Goal: Task Accomplishment & Management: Manage account settings

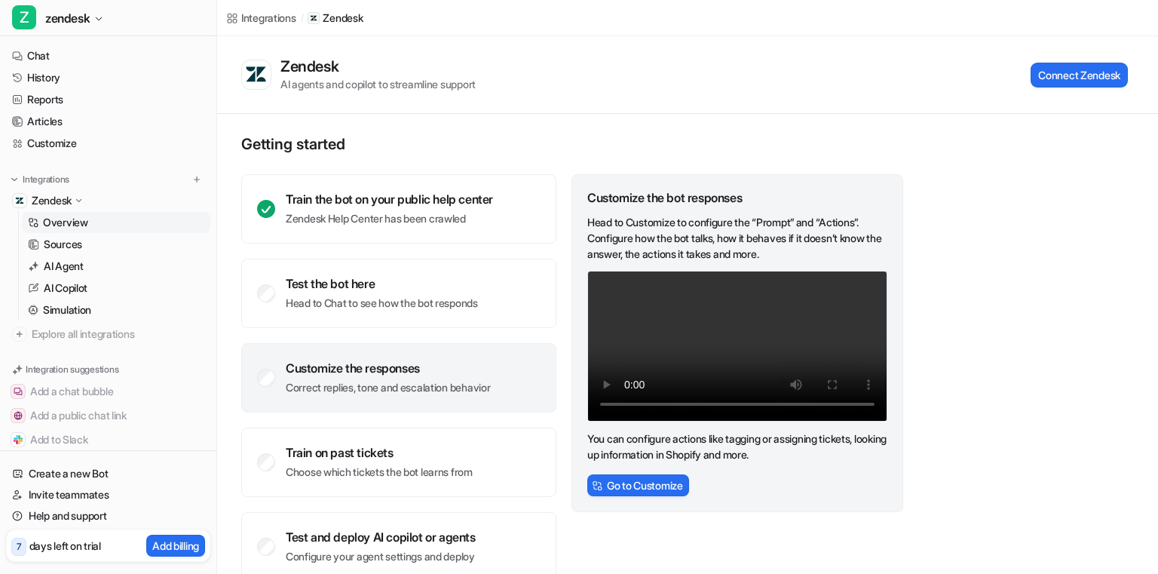
scroll to position [8, 0]
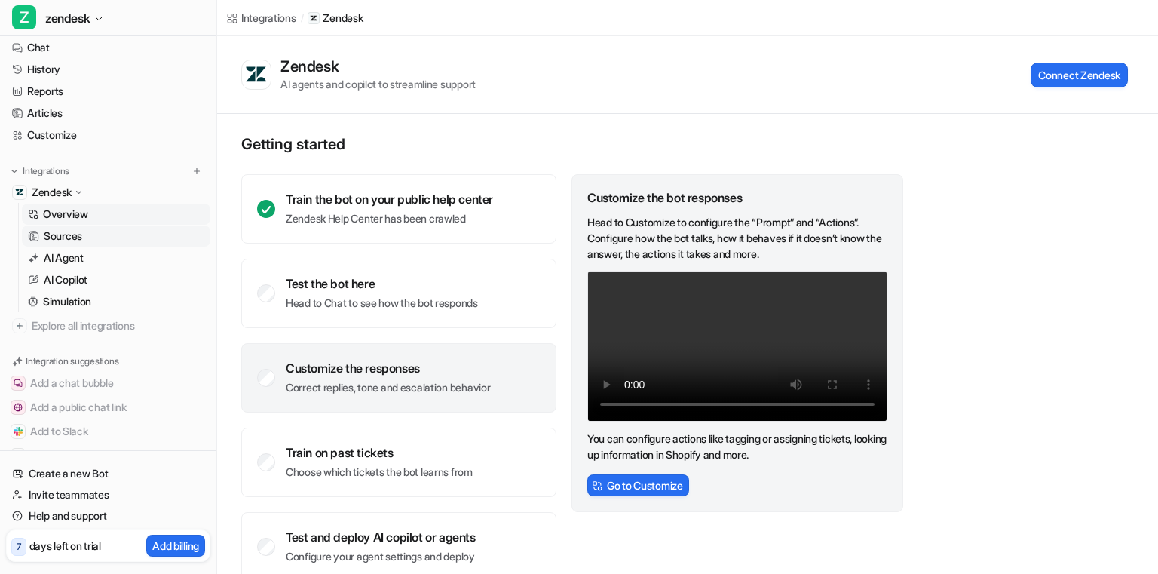
click at [90, 231] on link "Sources" at bounding box center [116, 235] width 188 height 21
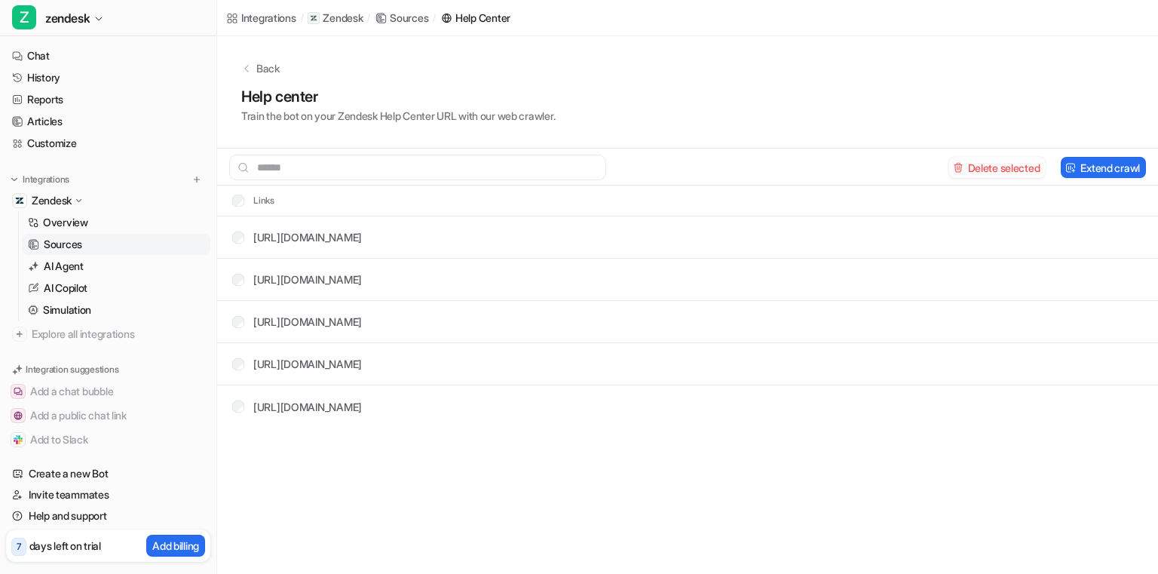
click at [963, 165] on button "Delete selected" at bounding box center [997, 167] width 98 height 21
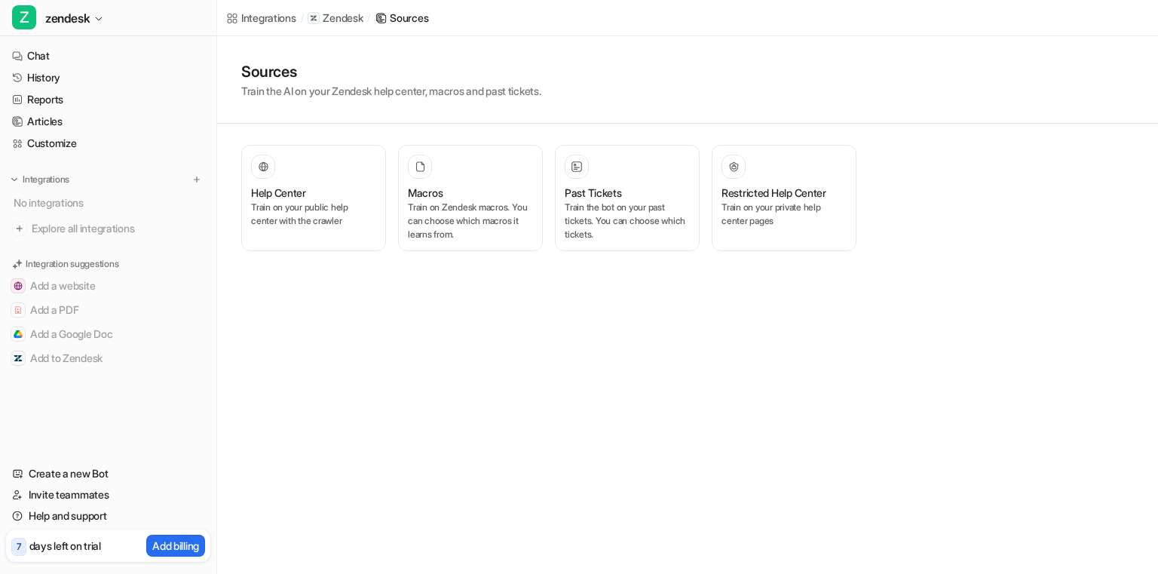
click at [330, 17] on p "Zendesk" at bounding box center [343, 18] width 40 height 15
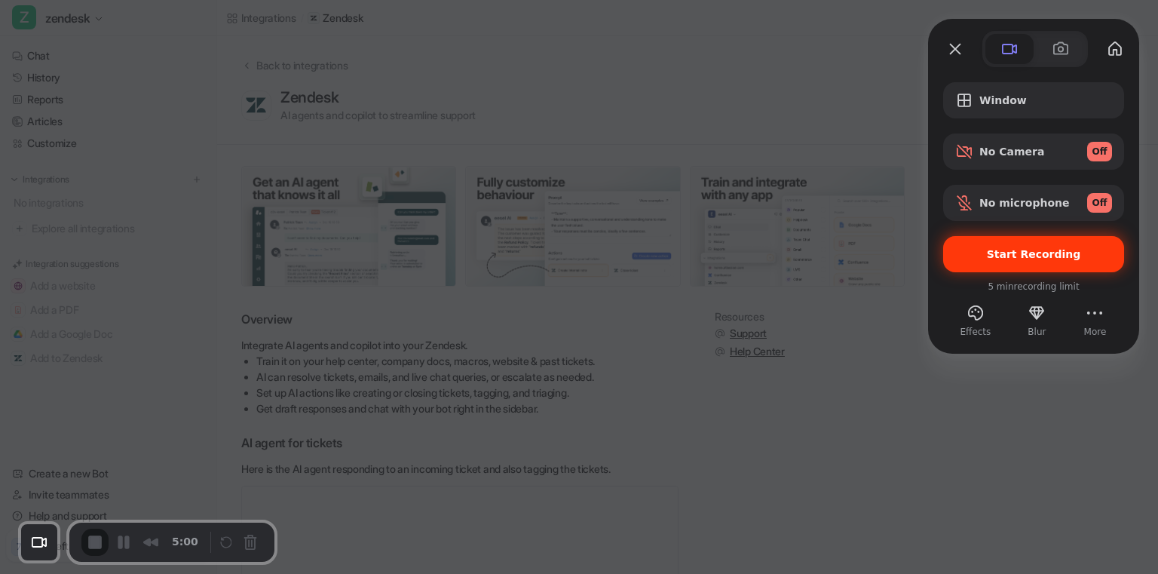
click at [1048, 252] on span "Start Recording" at bounding box center [1034, 254] width 94 height 12
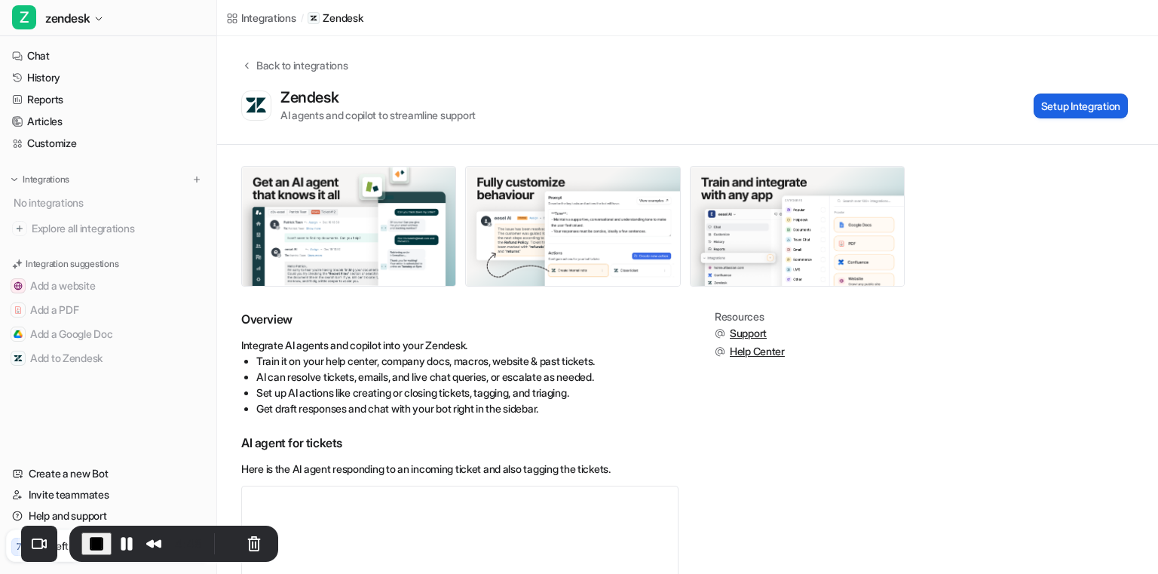
click at [1086, 103] on button "Setup Integration" at bounding box center [1081, 105] width 94 height 25
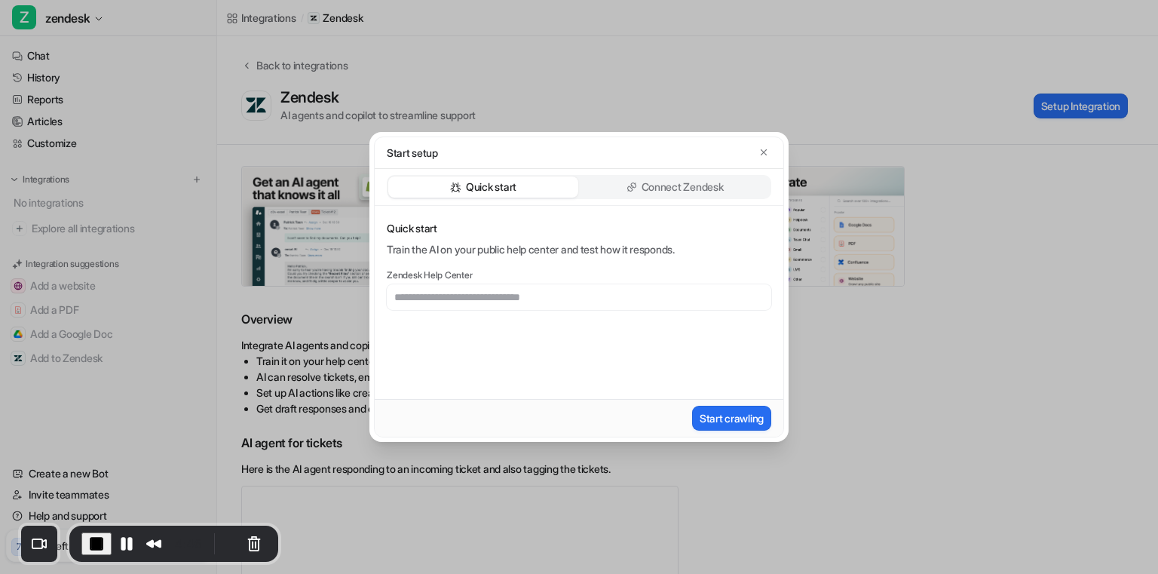
click at [532, 300] on input "text" at bounding box center [579, 297] width 384 height 26
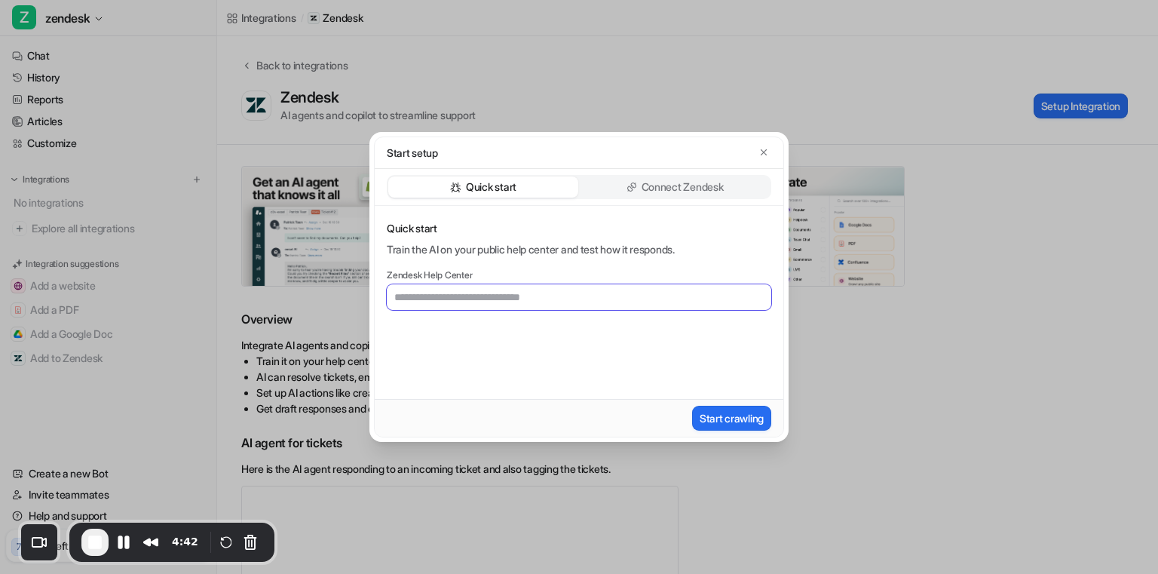
paste input "**********"
type input "**********"
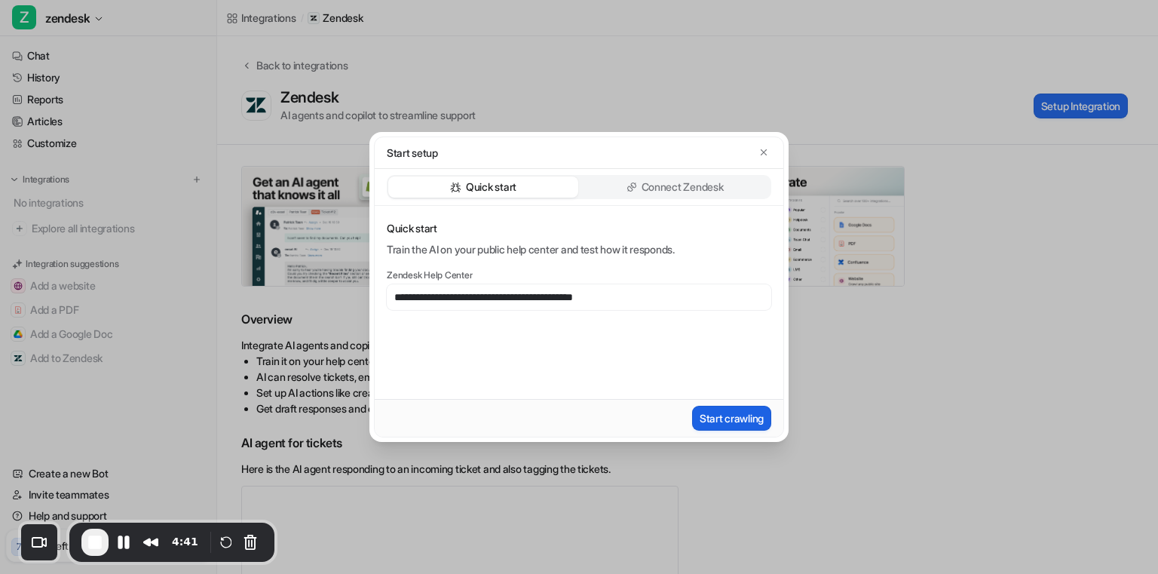
click at [718, 421] on button "Start crawling" at bounding box center [731, 418] width 79 height 25
click at [118, 543] on button "Pause Recording" at bounding box center [124, 542] width 24 height 24
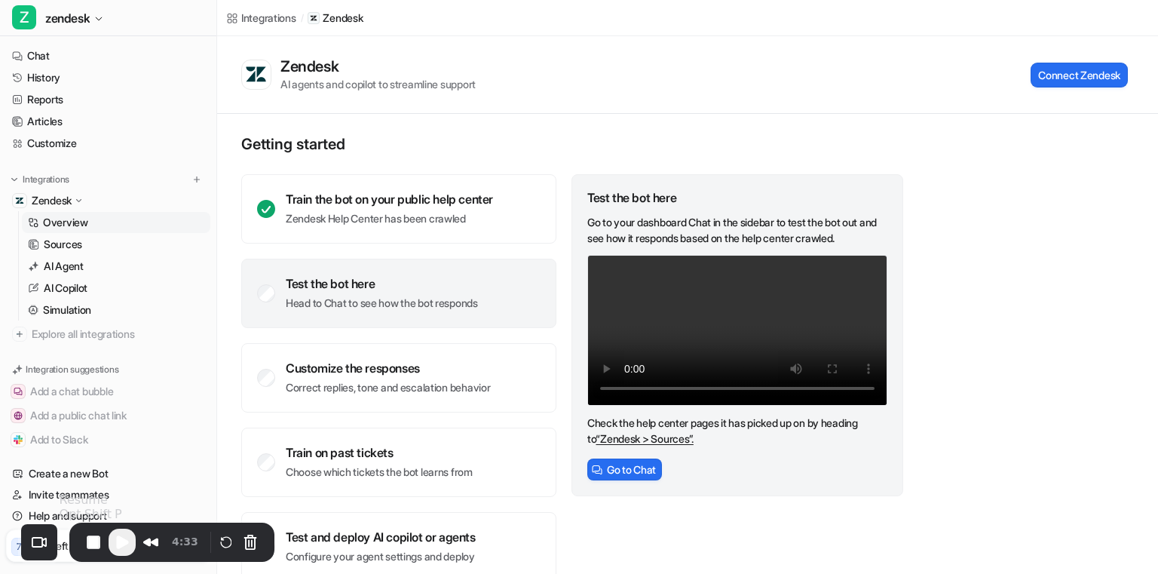
click at [127, 539] on span "Play Recording" at bounding box center [122, 542] width 18 height 18
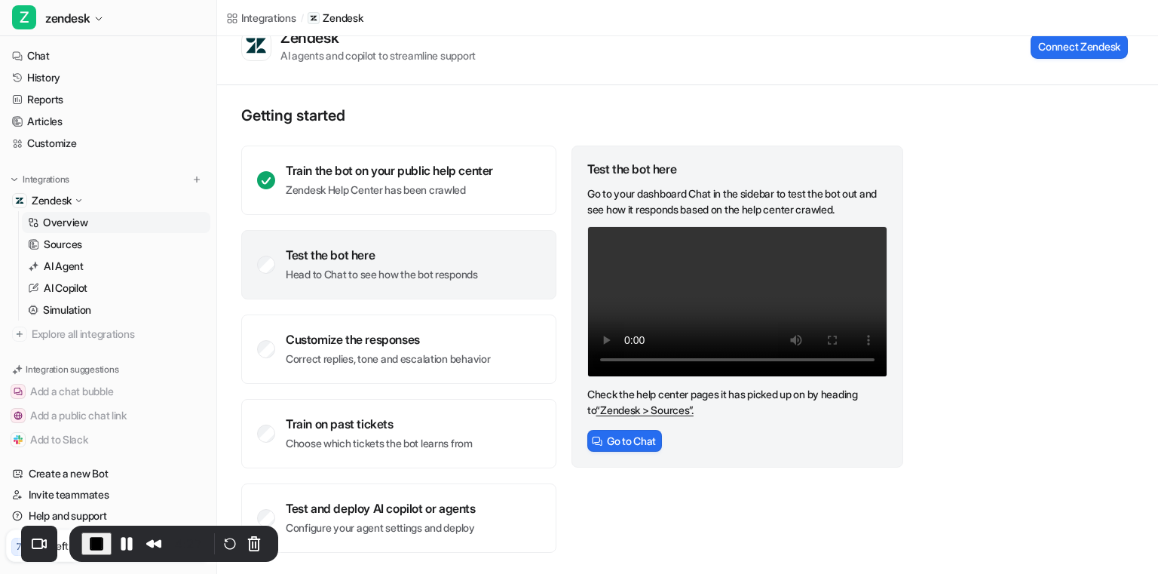
click at [660, 416] on link "“Zendesk > Sources”." at bounding box center [644, 409] width 97 height 13
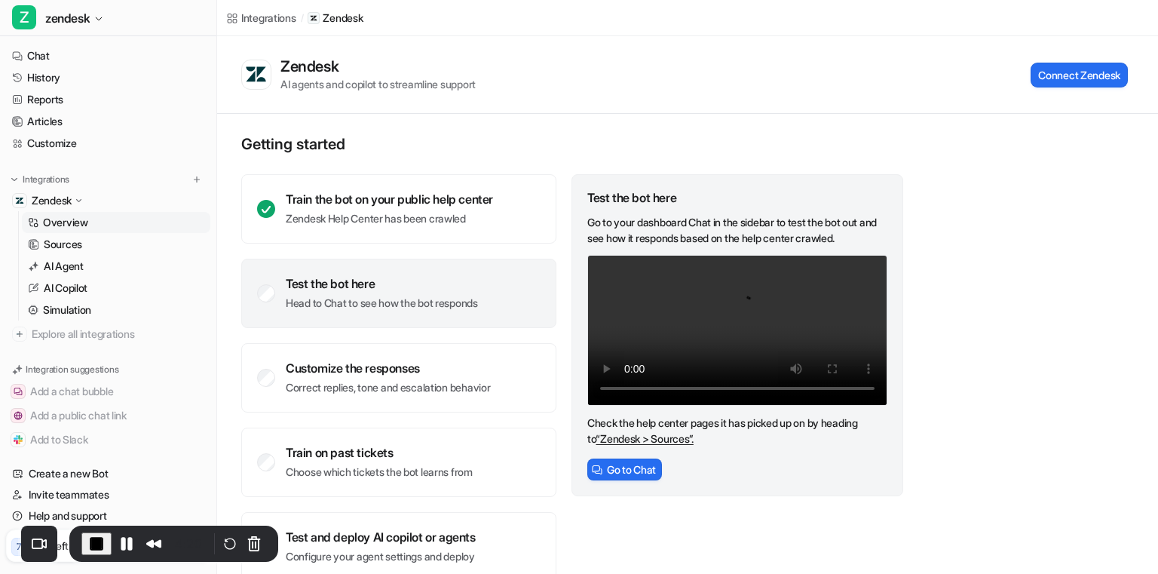
scroll to position [29, 0]
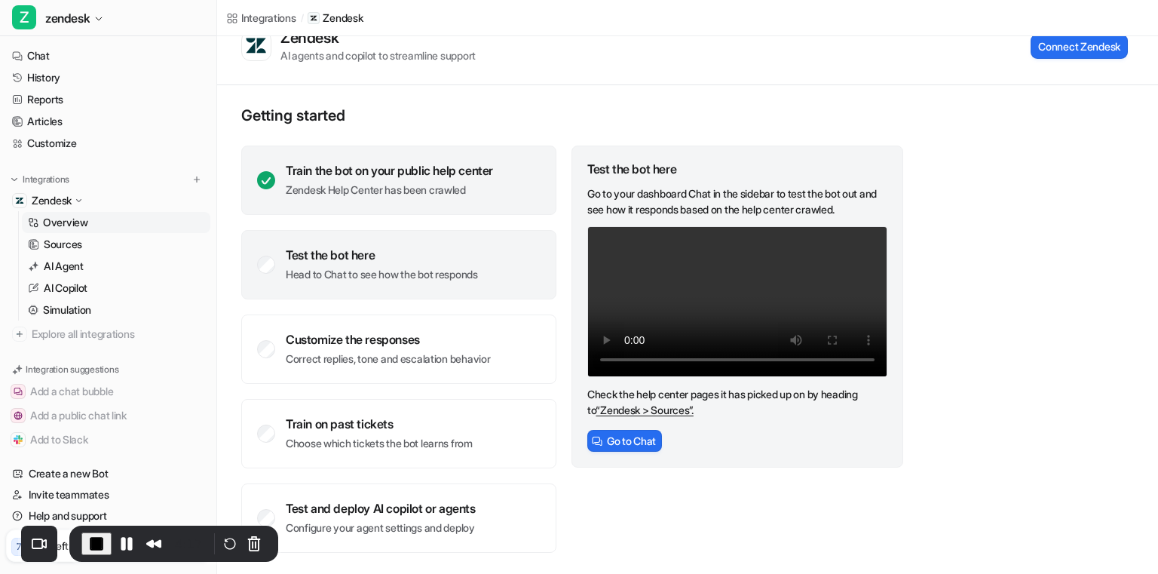
click at [439, 199] on div "Train the bot on your public help center Zendesk Help Center has been crawled" at bounding box center [398, 179] width 315 height 69
click at [436, 265] on div "Test the bot here Head to Chat to see how the bot responds" at bounding box center [382, 264] width 192 height 35
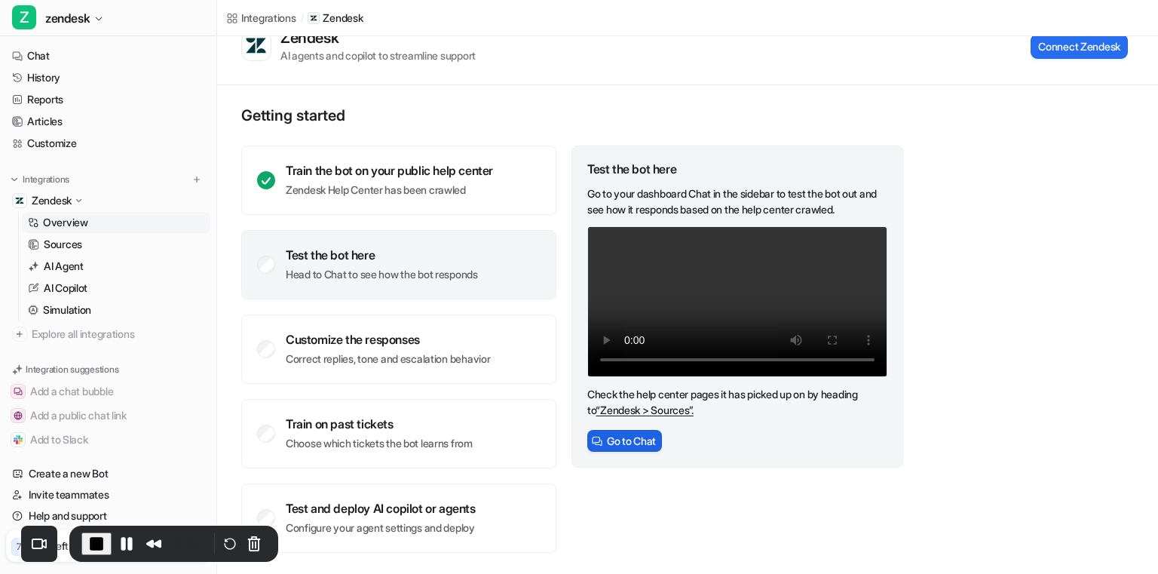
click at [646, 452] on button "Go to Chat" at bounding box center [624, 441] width 75 height 22
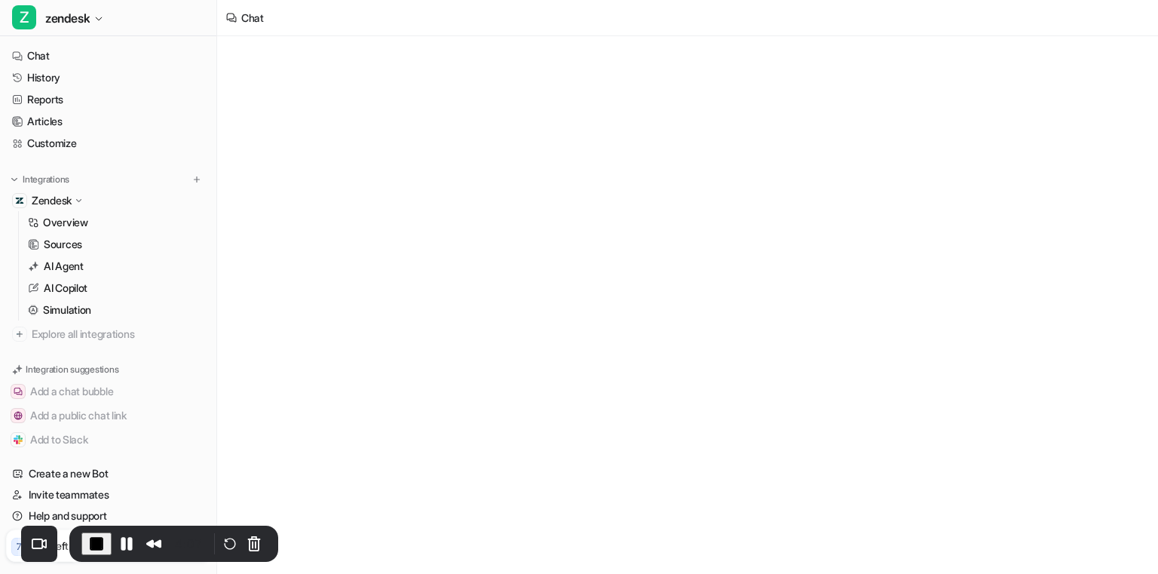
scroll to position [29, 0]
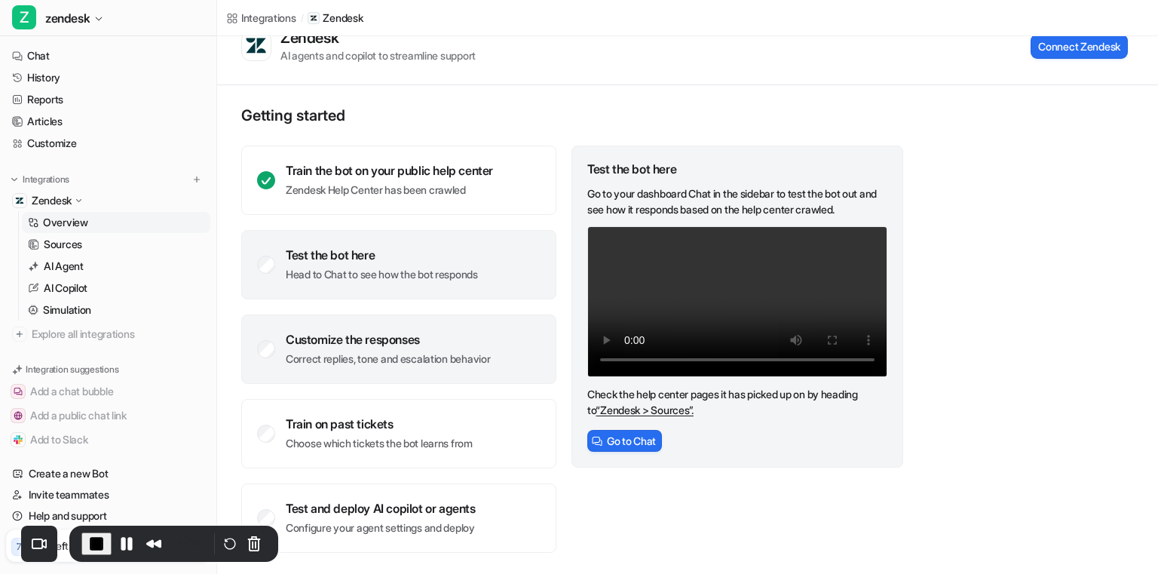
click at [405, 340] on div "Customize the responses" at bounding box center [388, 339] width 204 height 15
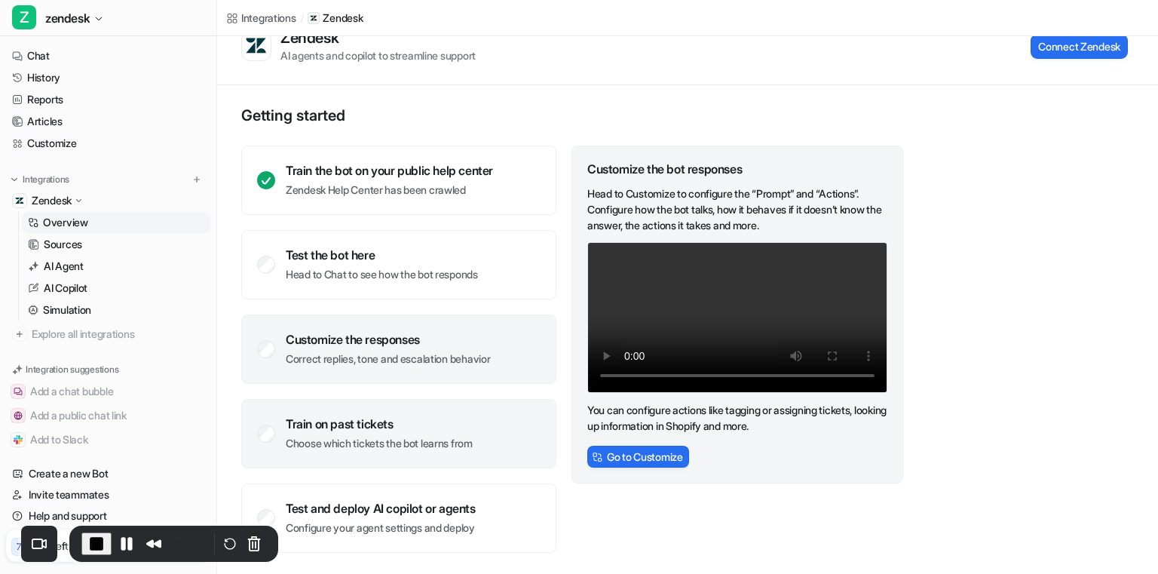
click at [450, 412] on div "Train on past tickets Choose which tickets the bot learns from" at bounding box center [398, 433] width 315 height 69
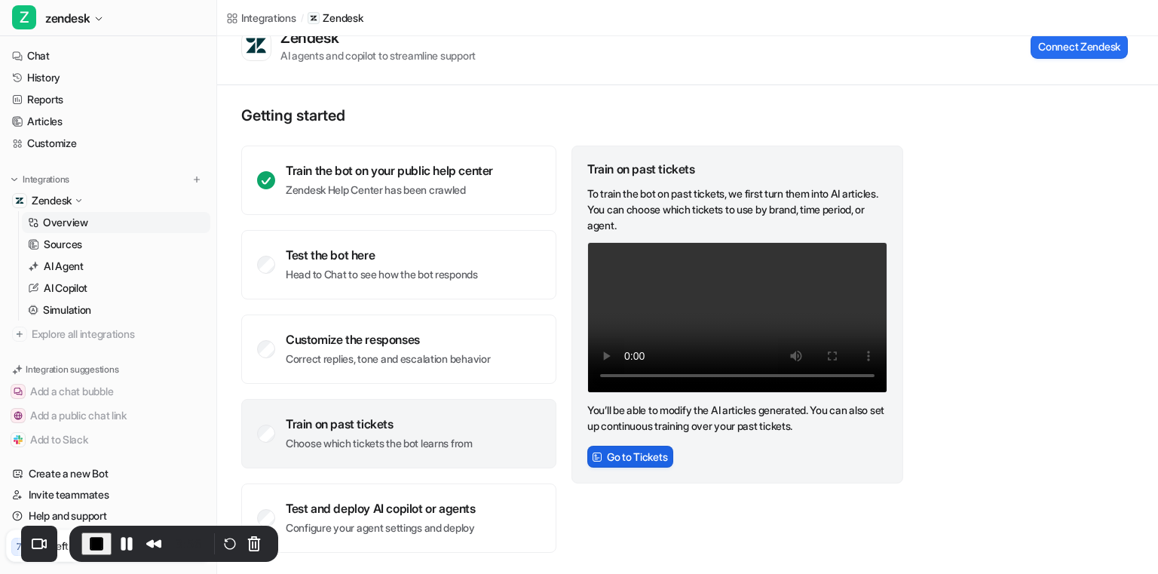
click at [625, 467] on button "Go to Tickets" at bounding box center [630, 457] width 86 height 22
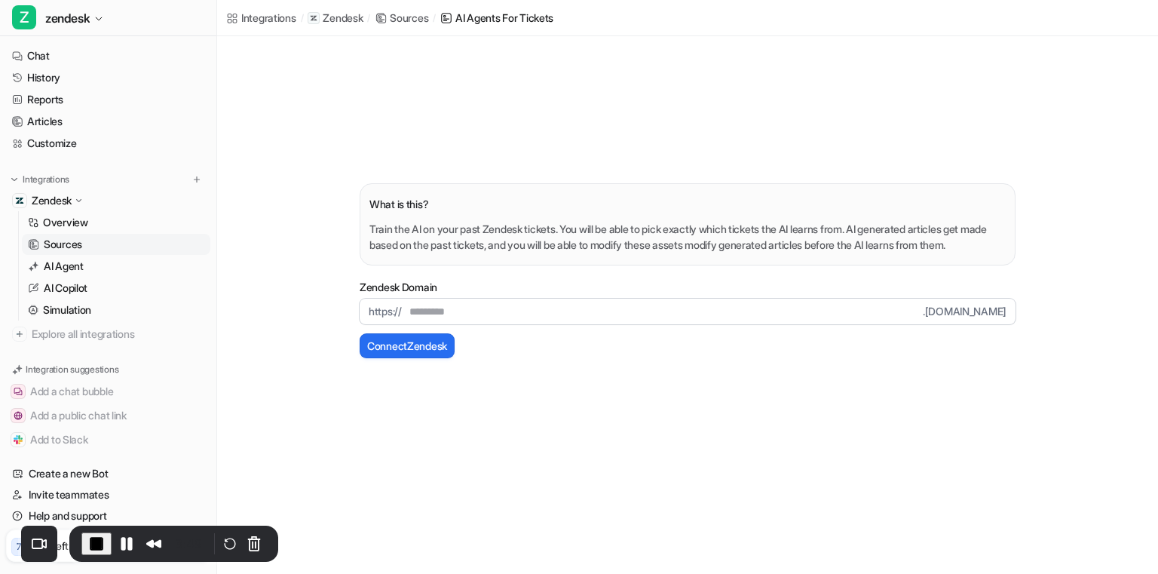
scroll to position [29, 0]
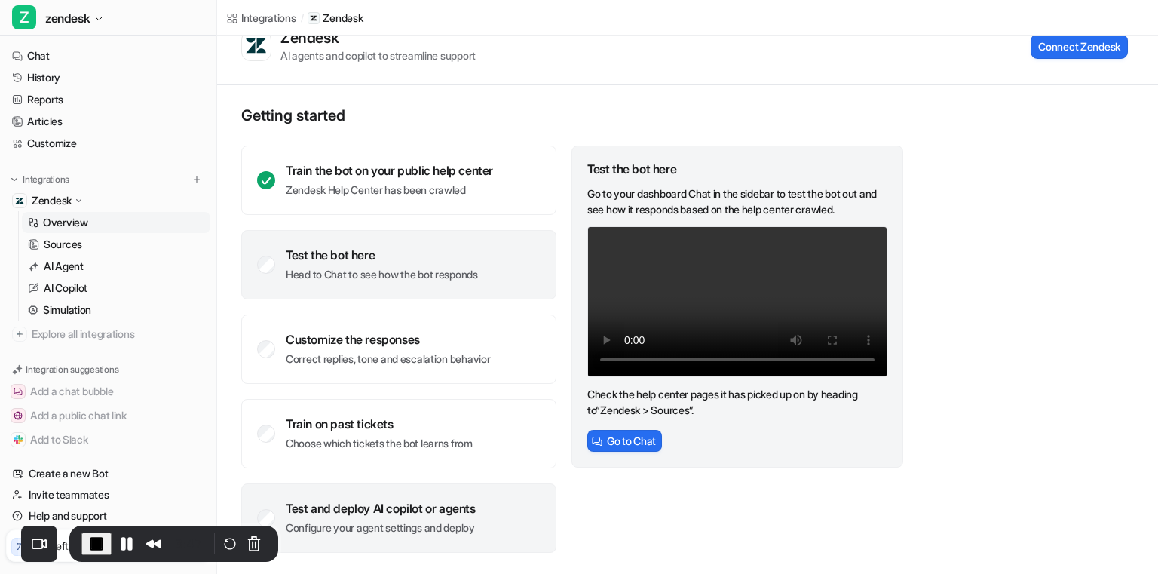
click at [397, 514] on div "Test and deploy AI copilot or agents" at bounding box center [381, 508] width 190 height 15
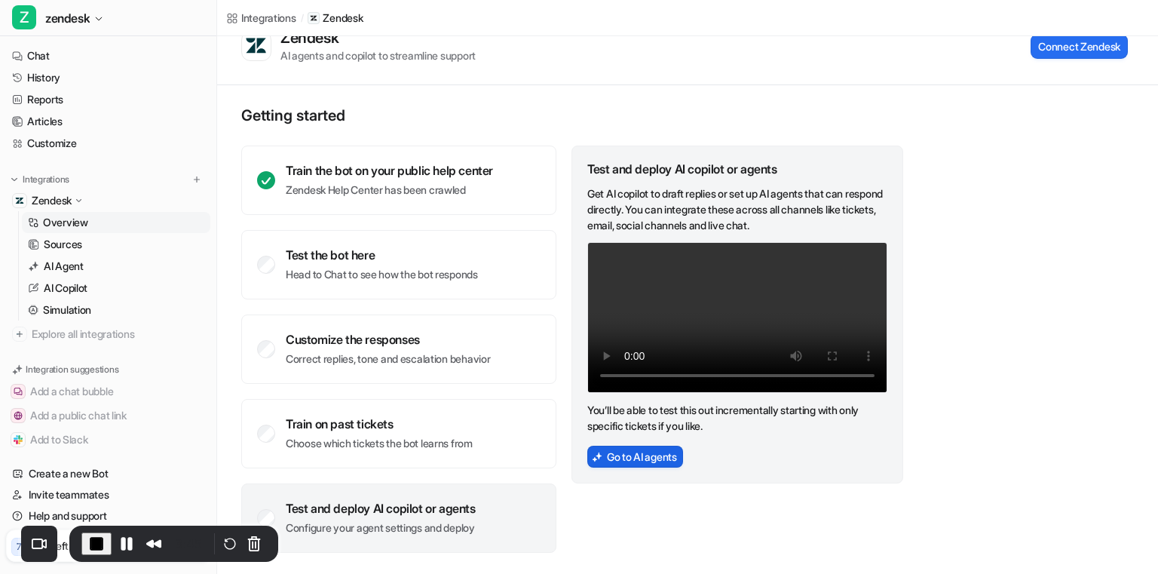
click at [632, 467] on button "Go to AI agents" at bounding box center [635, 457] width 96 height 22
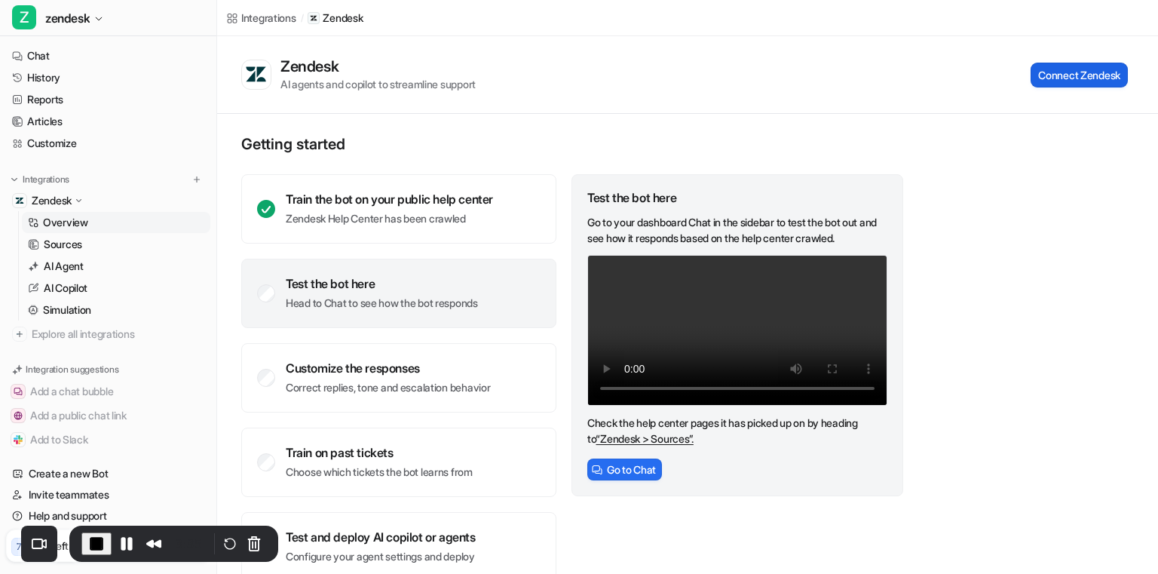
click at [1109, 77] on button "Connect Zendesk" at bounding box center [1079, 75] width 97 height 25
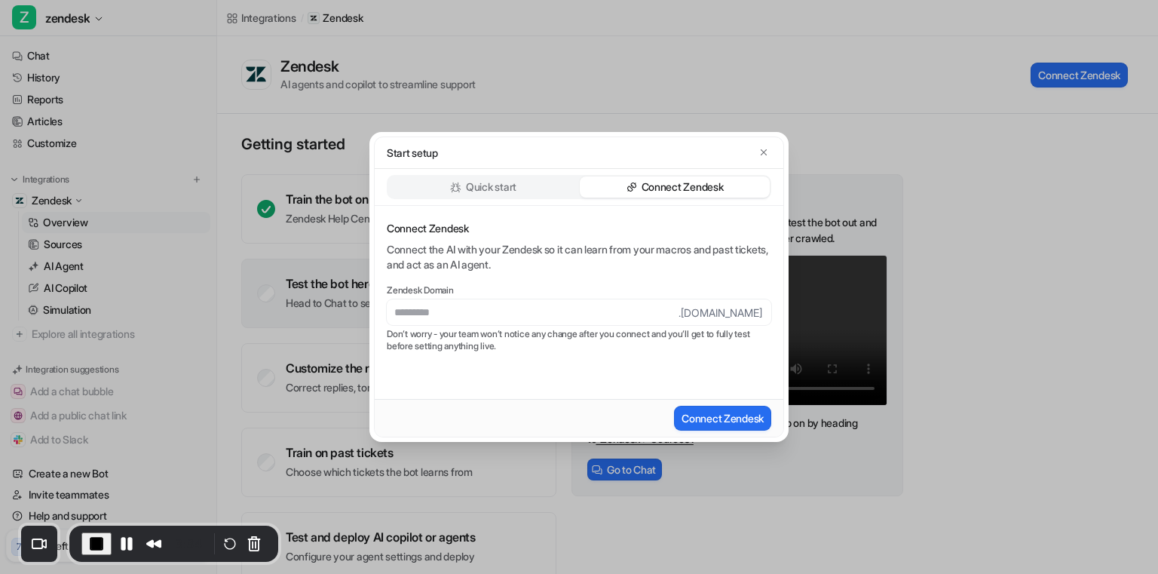
click at [522, 309] on input "text" at bounding box center [533, 312] width 292 height 26
type input "*********"
click at [718, 423] on button "Connect Zendesk" at bounding box center [722, 418] width 97 height 25
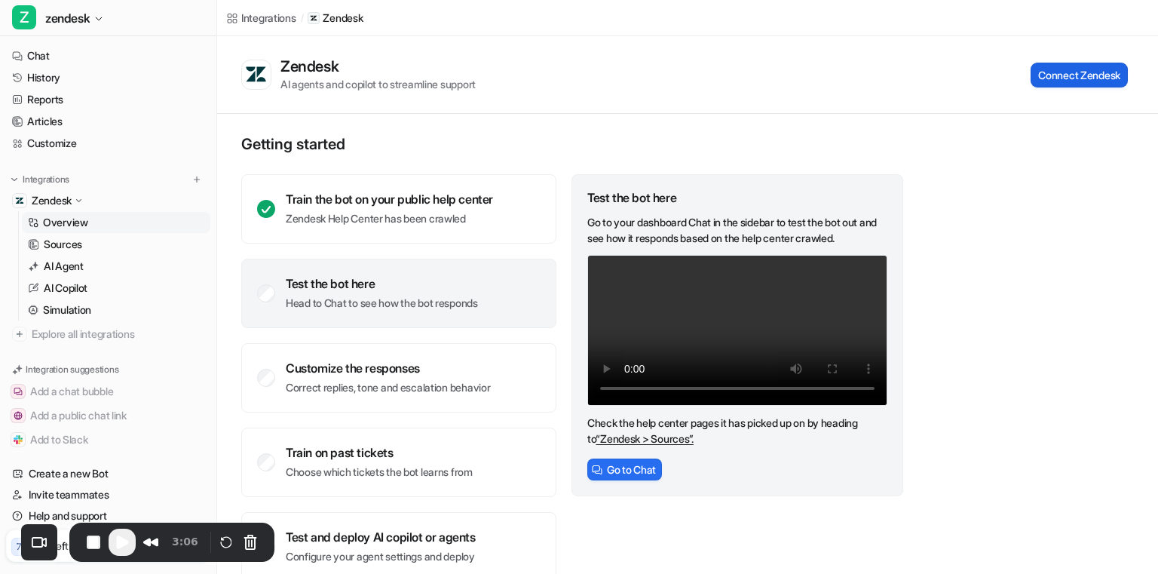
click at [1062, 73] on button "Connect Zendesk" at bounding box center [1079, 75] width 97 height 25
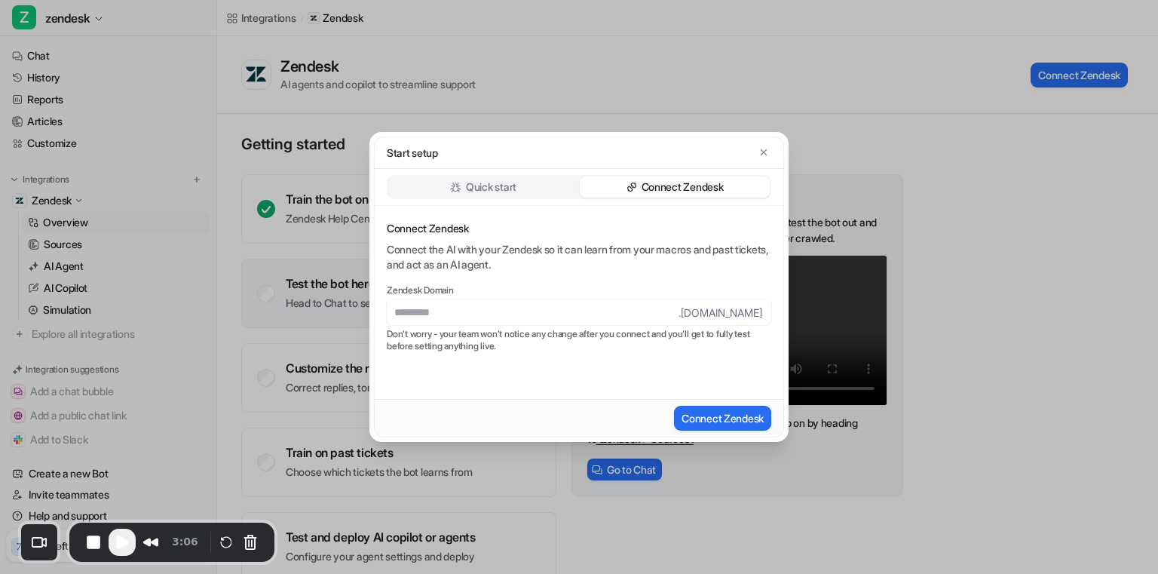
click at [577, 323] on input "text" at bounding box center [533, 312] width 292 height 26
type input "*********"
click at [699, 418] on button "Connect Zendesk" at bounding box center [722, 418] width 97 height 25
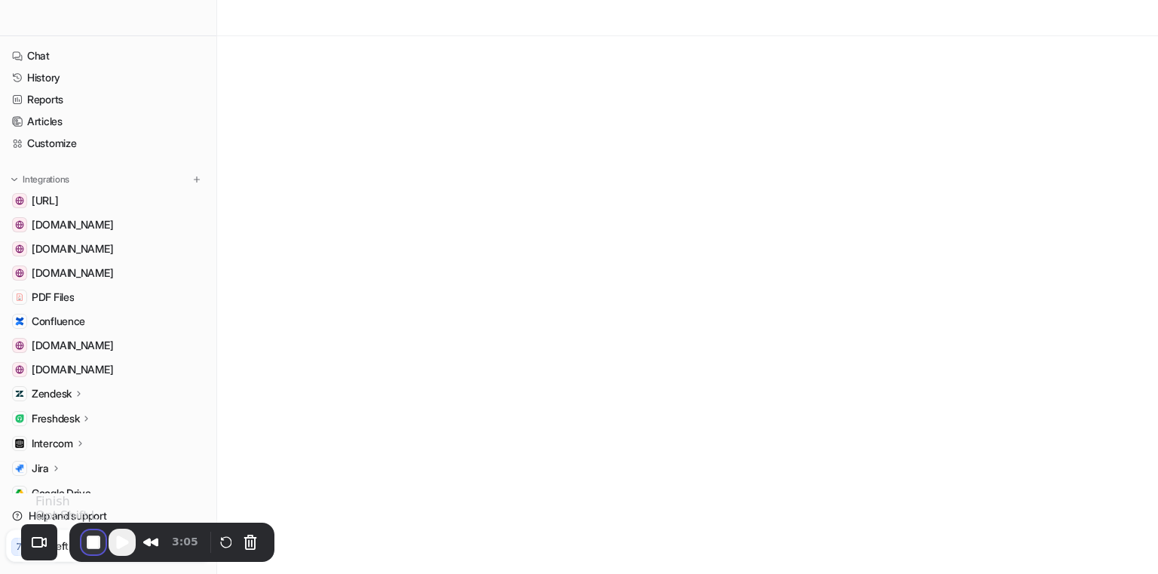
click at [90, 548] on button "End Recording" at bounding box center [93, 542] width 24 height 24
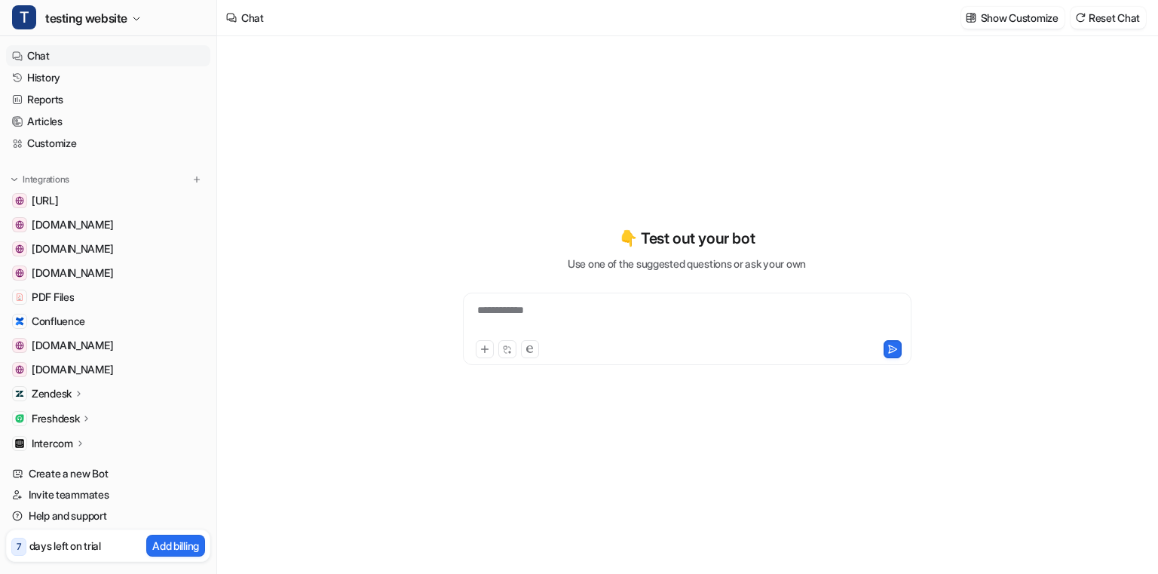
type textarea "**********"
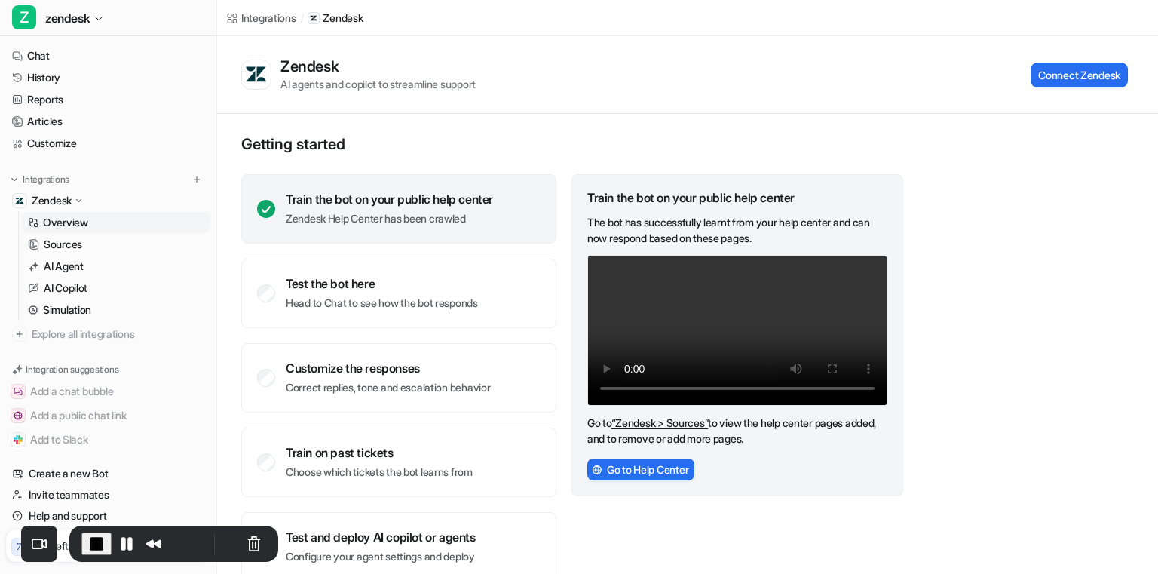
scroll to position [29, 0]
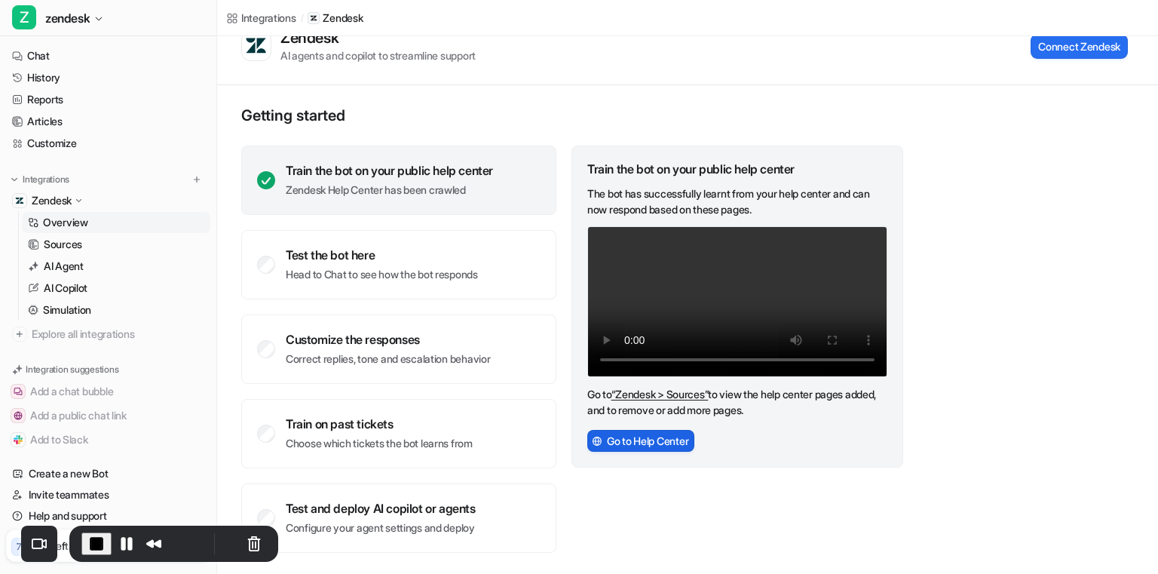
click at [659, 452] on button "Go to Help Center" at bounding box center [640, 441] width 107 height 22
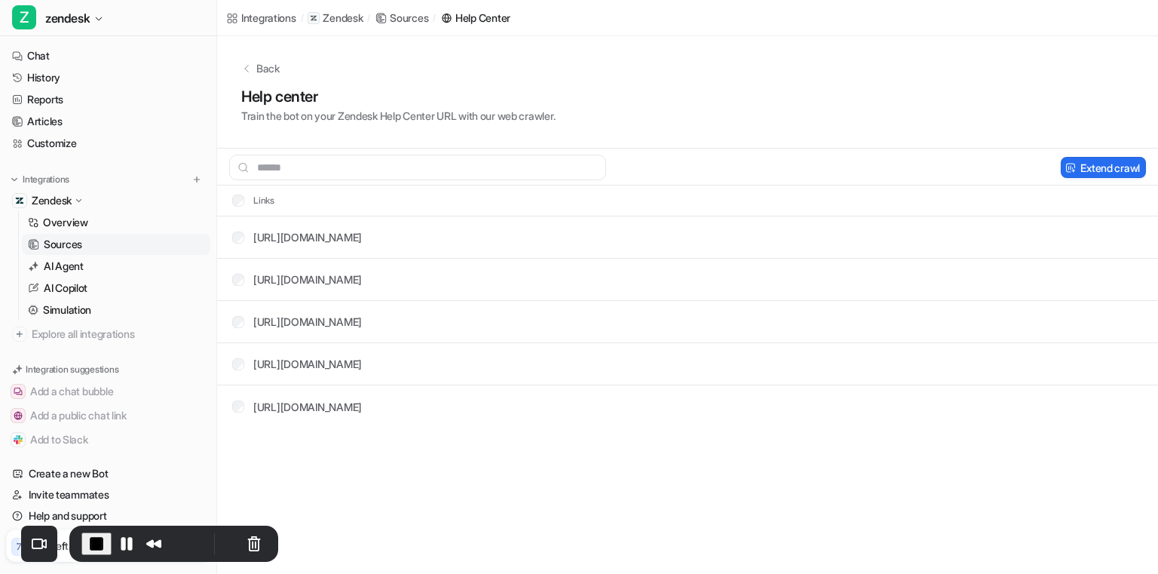
scroll to position [29, 0]
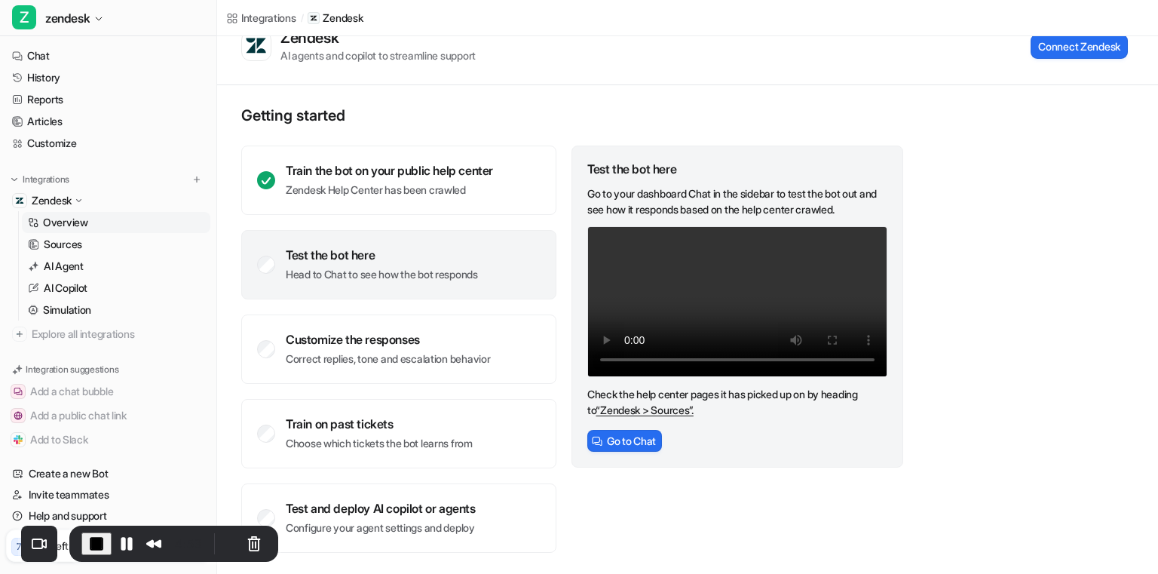
click at [419, 271] on p "Head to Chat to see how the bot responds" at bounding box center [382, 274] width 192 height 15
click at [623, 452] on button "Go to Chat" at bounding box center [624, 441] width 75 height 22
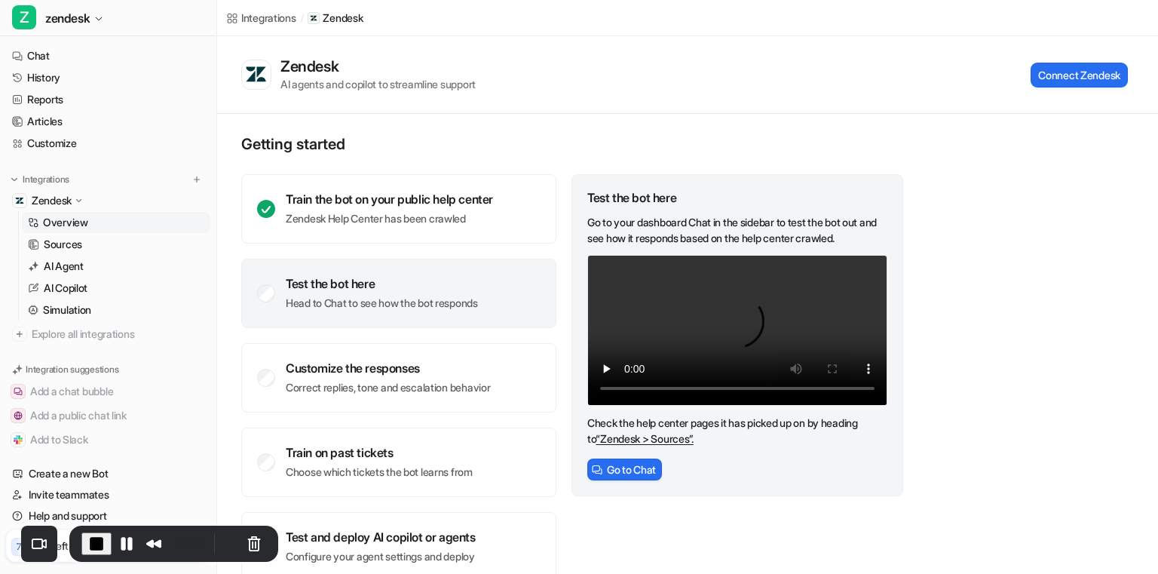
scroll to position [29, 0]
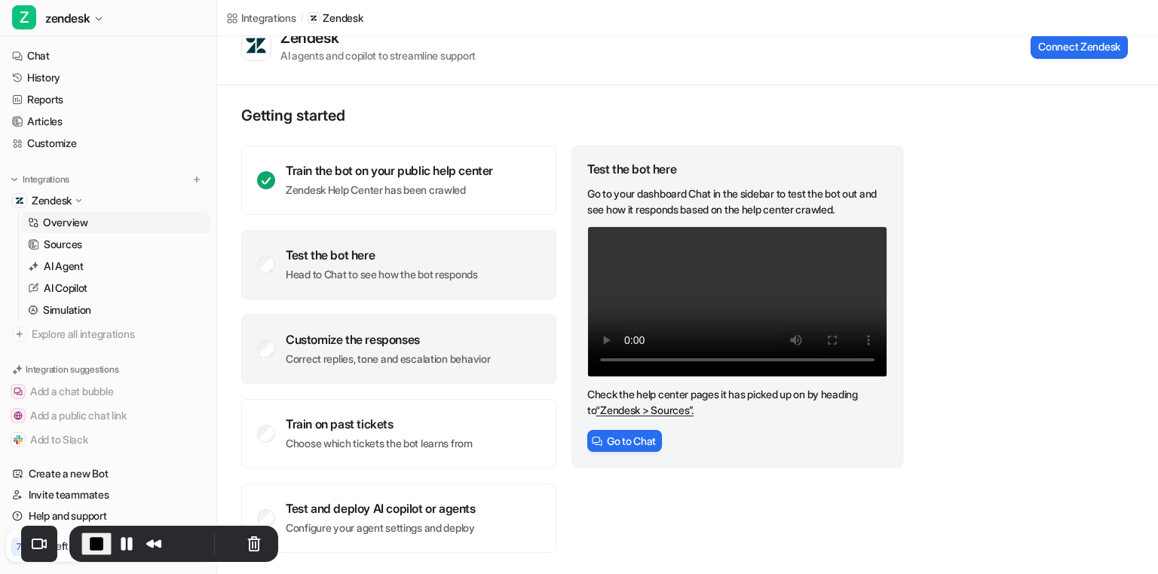
click at [406, 343] on div "Customize the responses" at bounding box center [388, 339] width 204 height 15
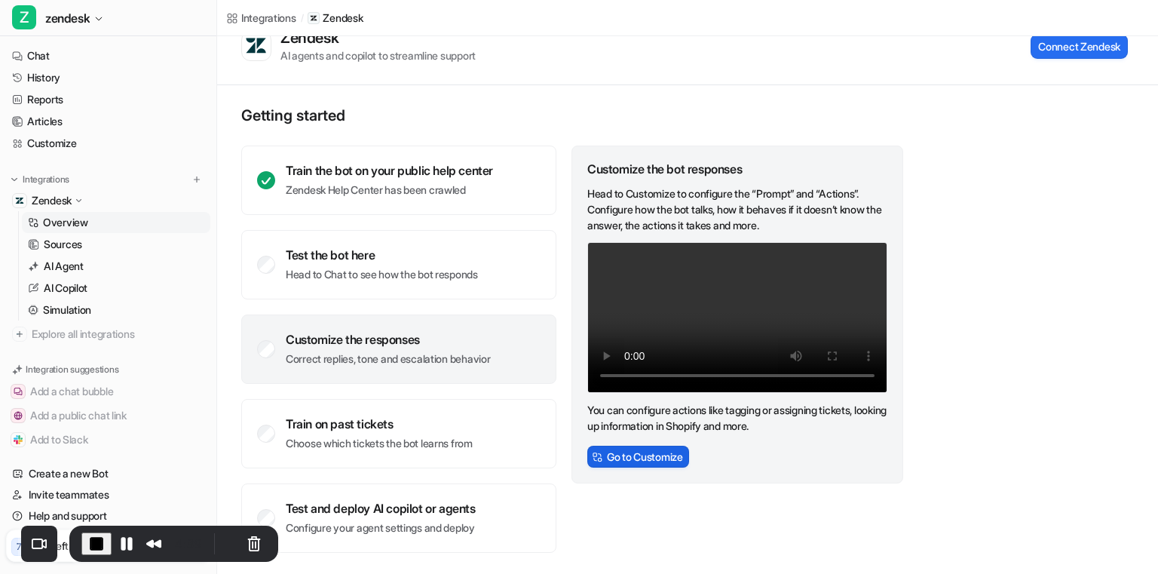
click at [625, 467] on button "Go to Customize" at bounding box center [638, 457] width 102 height 22
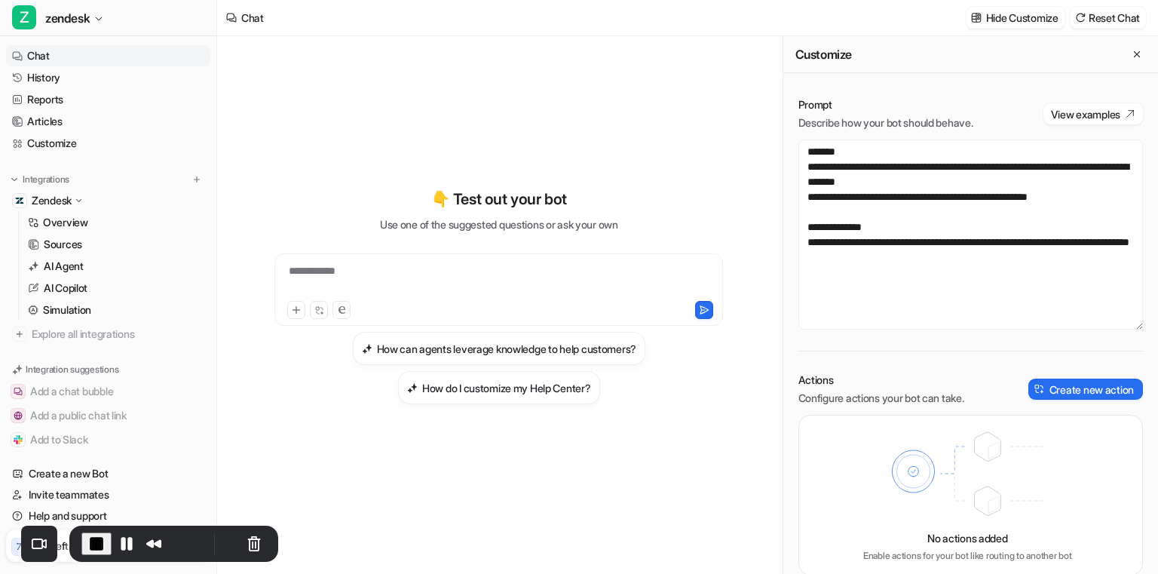
scroll to position [29, 0]
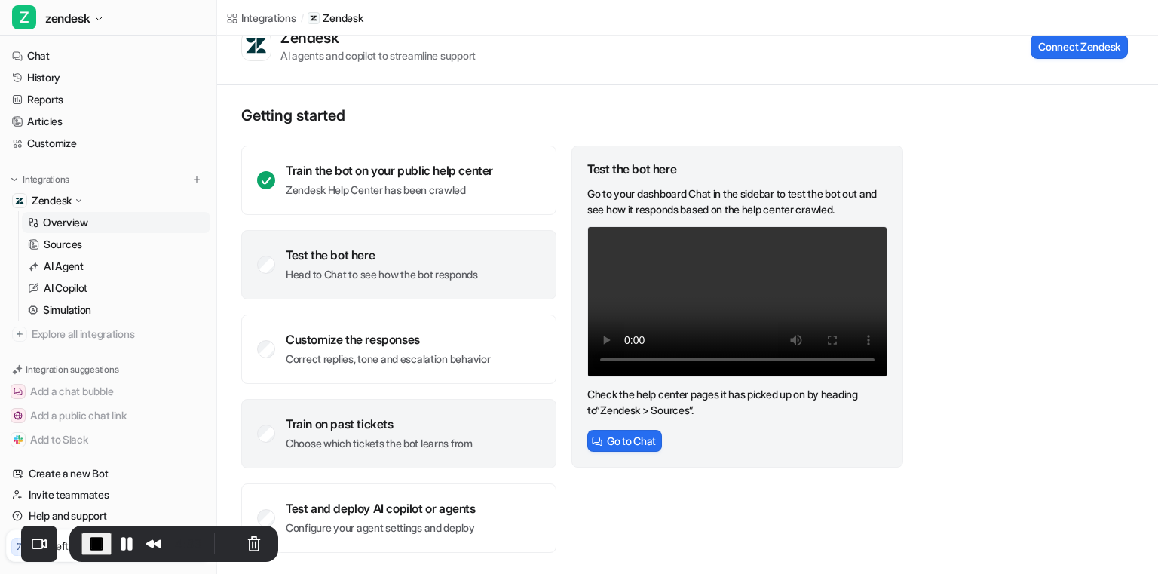
click at [433, 420] on div "Train on past tickets" at bounding box center [379, 423] width 187 height 15
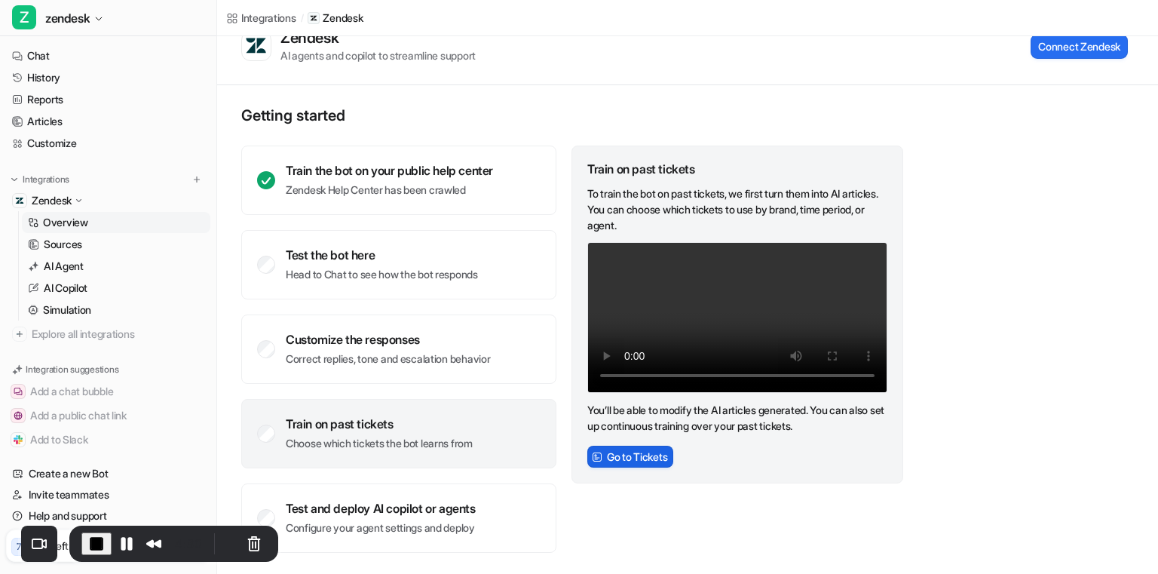
click at [609, 467] on button "Go to Tickets" at bounding box center [630, 457] width 86 height 22
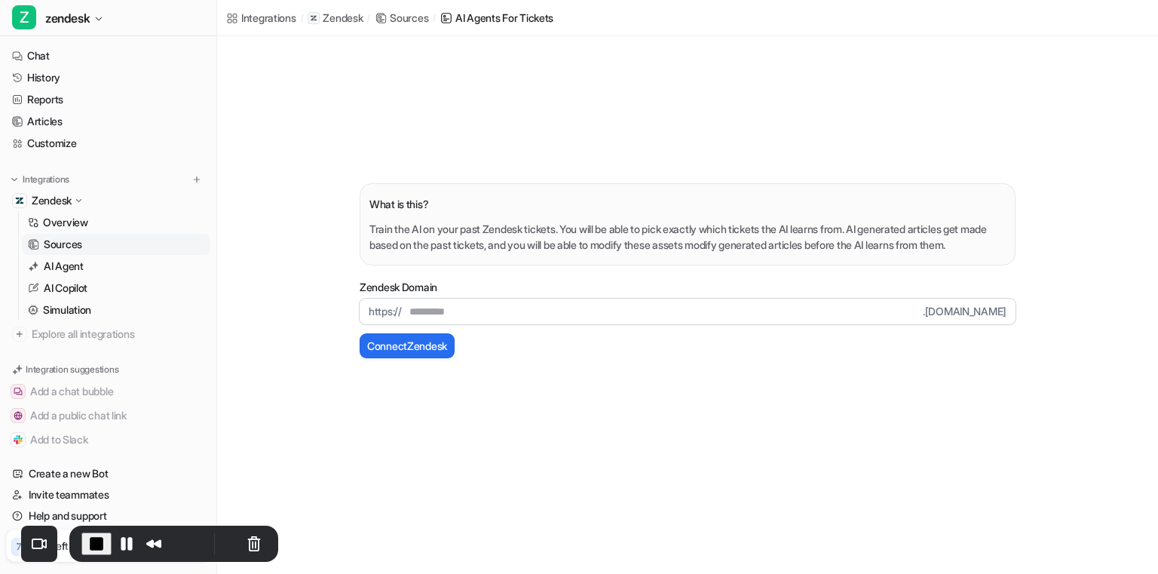
scroll to position [29, 0]
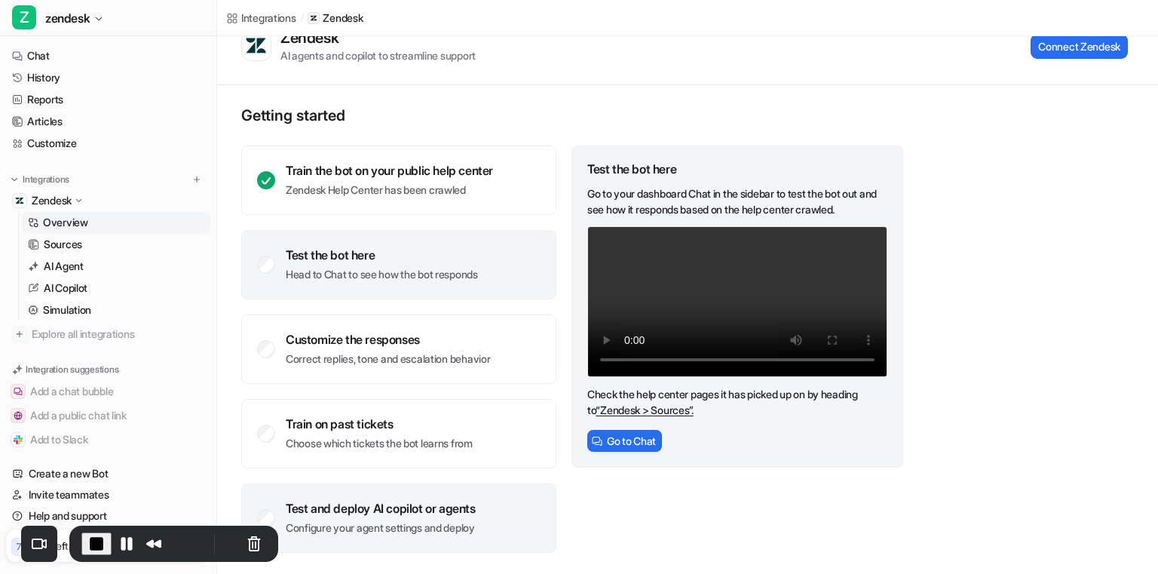
click at [446, 501] on div "Test and deploy AI copilot or agents" at bounding box center [381, 508] width 190 height 15
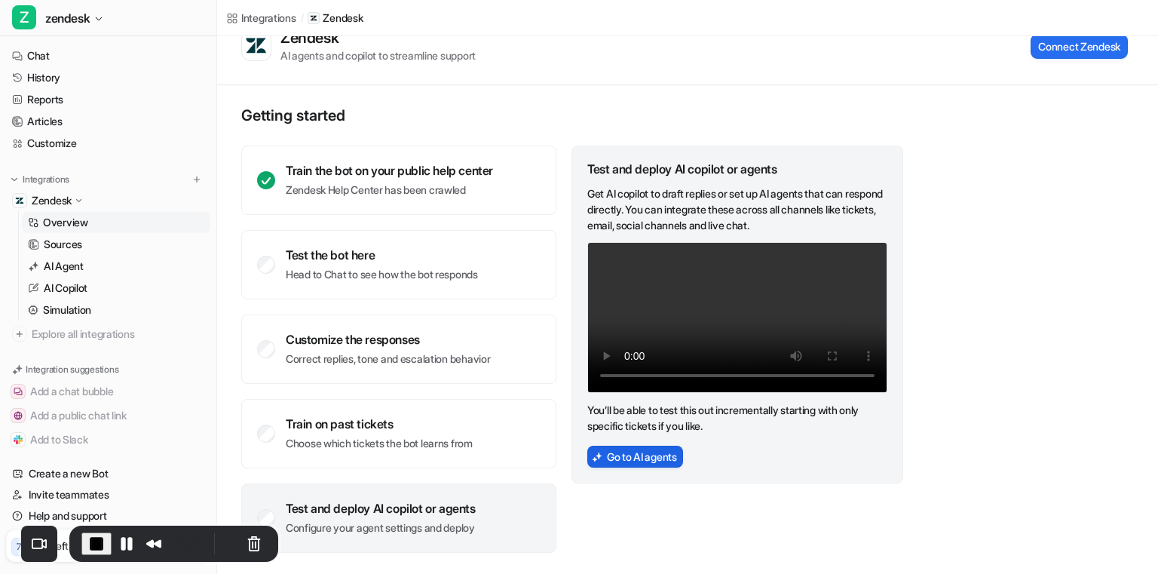
click at [628, 467] on button "Go to AI agents" at bounding box center [635, 457] width 96 height 22
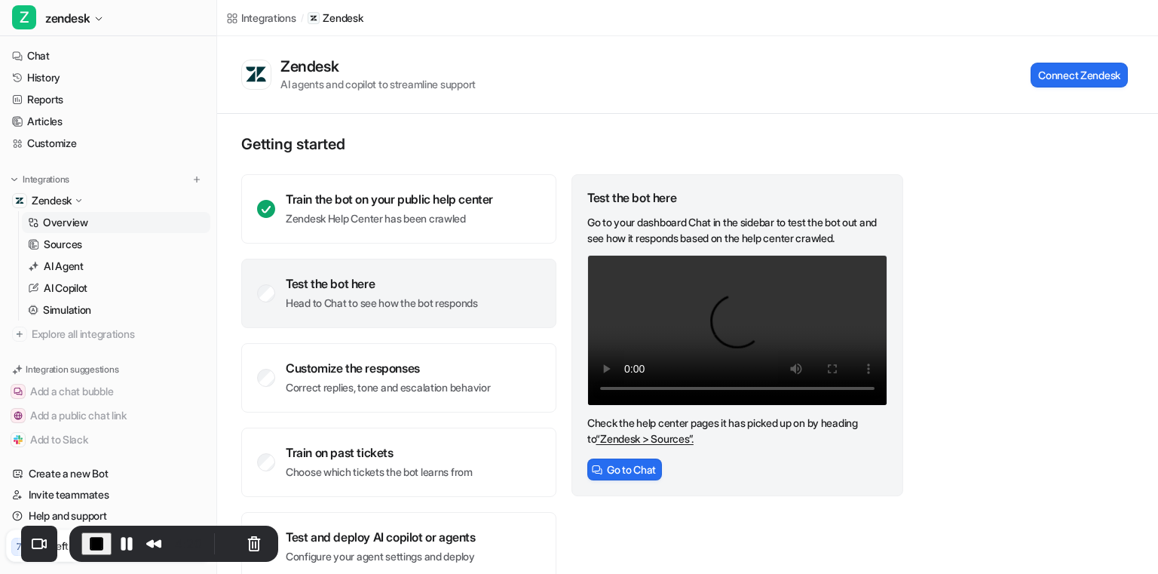
scroll to position [29, 0]
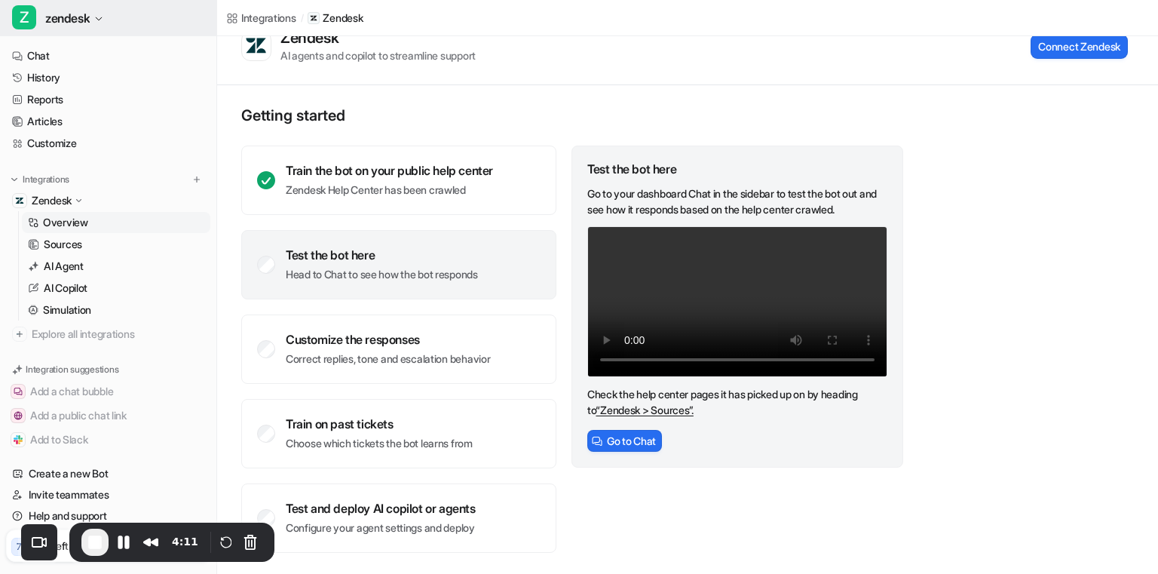
click at [57, 14] on span "zendesk" at bounding box center [67, 18] width 44 height 21
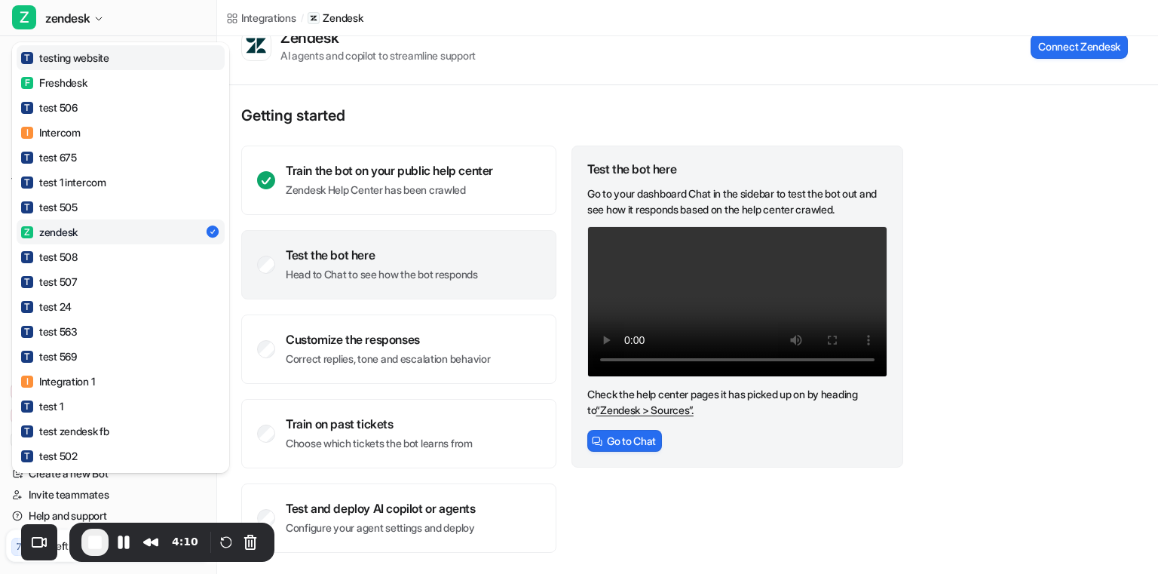
click at [98, 65] on link "T testing website" at bounding box center [121, 57] width 208 height 25
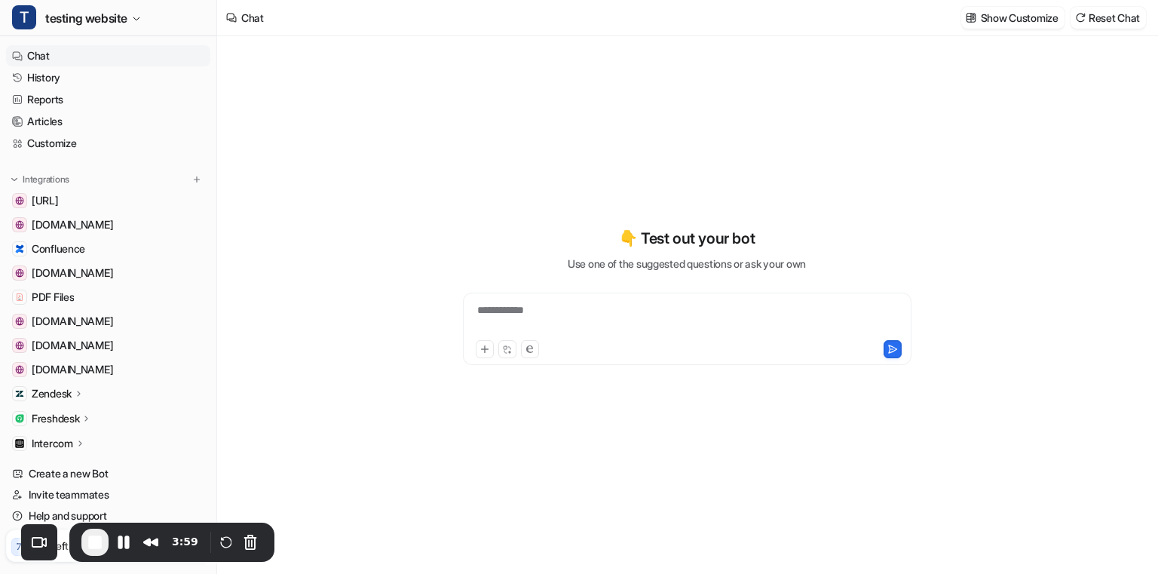
type textarea "**********"
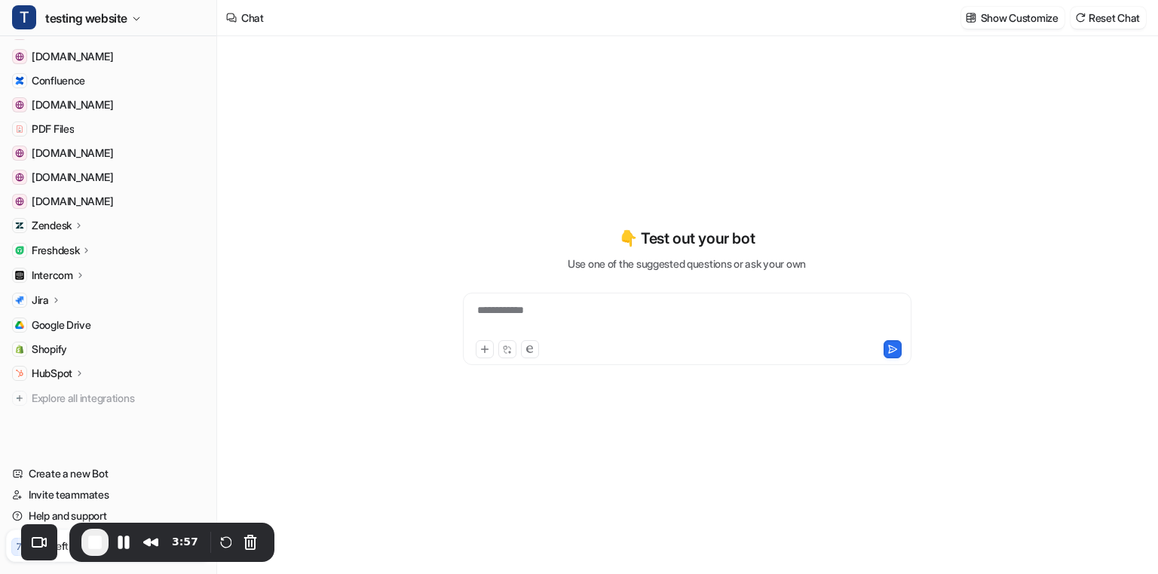
click at [63, 224] on p "Zendesk" at bounding box center [52, 225] width 40 height 15
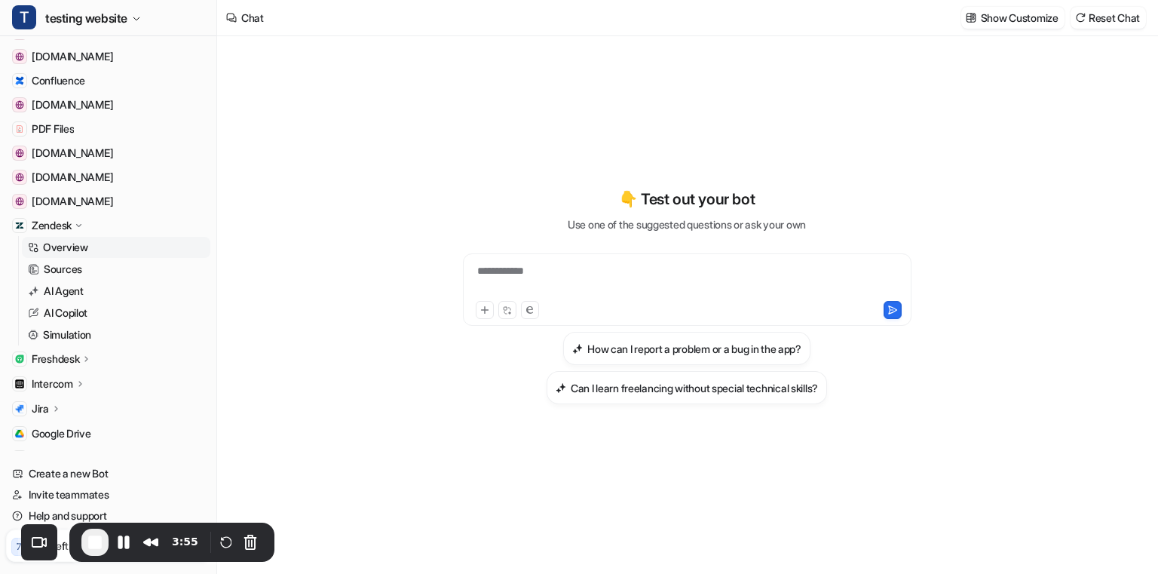
click at [64, 248] on p "Overview" at bounding box center [65, 247] width 45 height 15
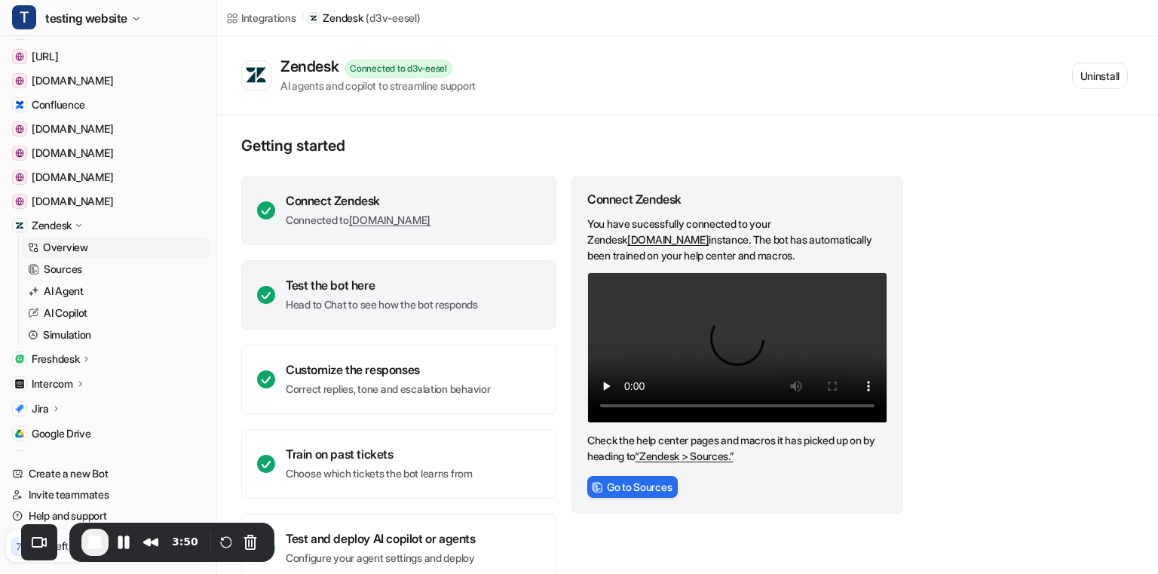
scroll to position [30, 0]
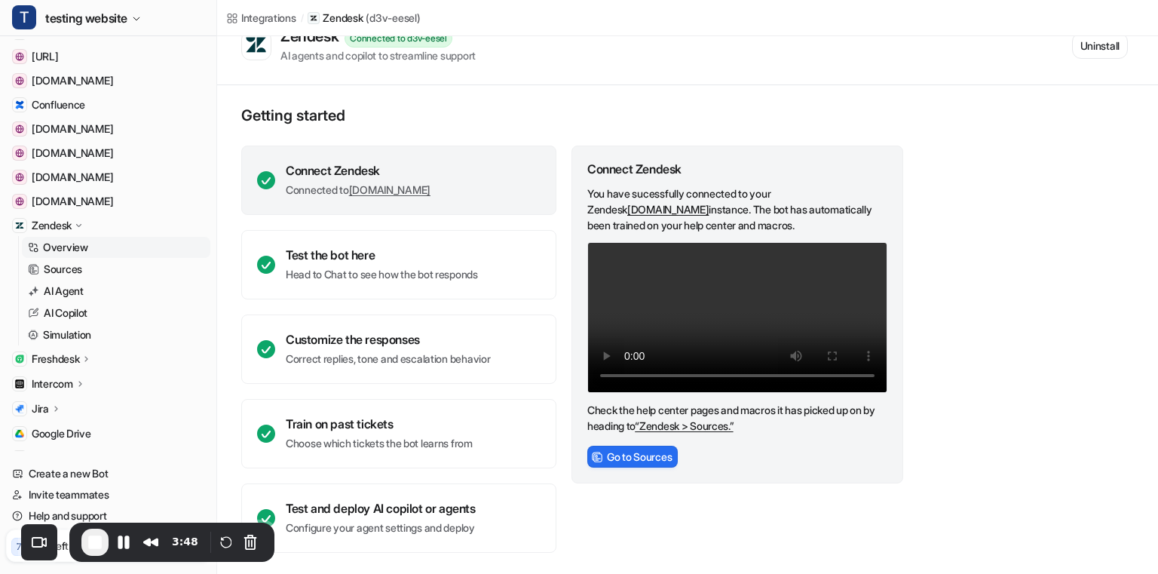
click at [510, 192] on div "Connect Zendesk Connected to d3v-eesel.zendesk.com" at bounding box center [398, 179] width 315 height 69
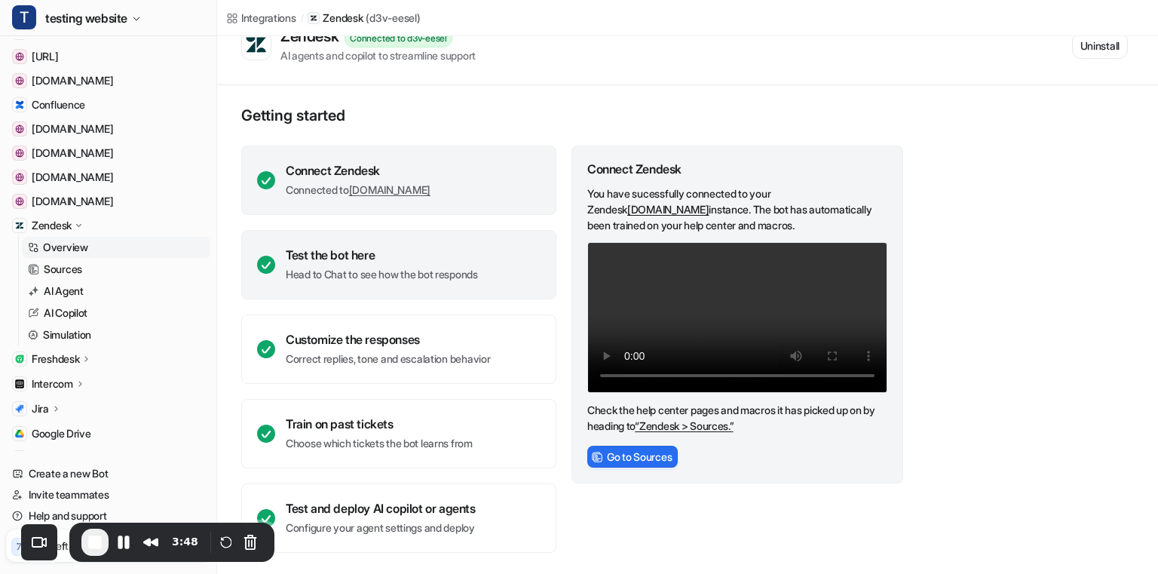
click at [506, 253] on div "Test the bot here Head to Chat to see how the bot responds" at bounding box center [398, 264] width 315 height 69
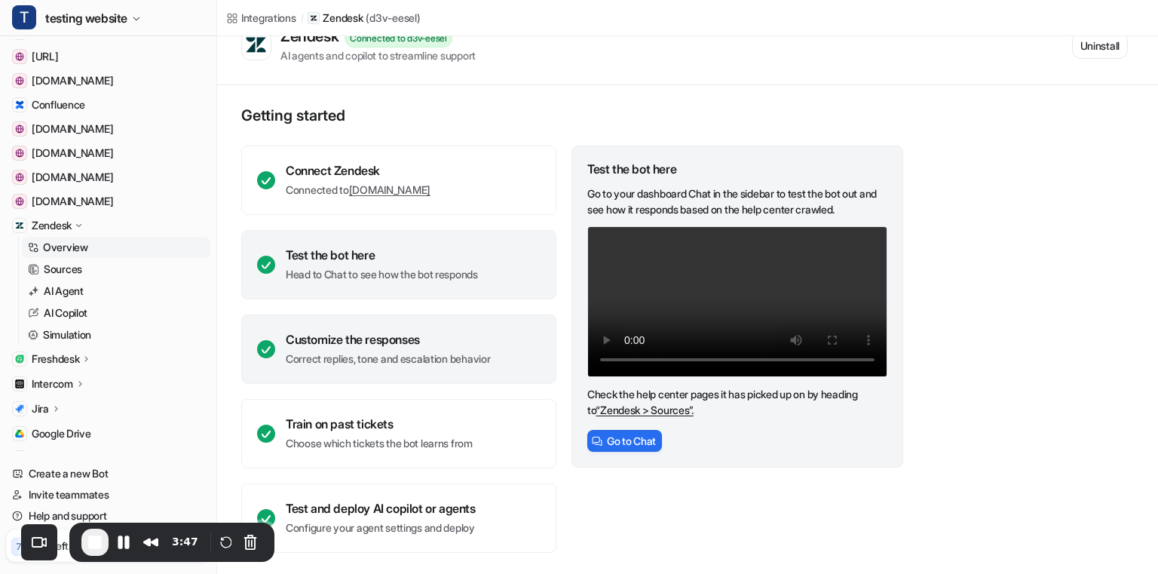
click at [490, 337] on div "Customize the responses" at bounding box center [388, 339] width 204 height 15
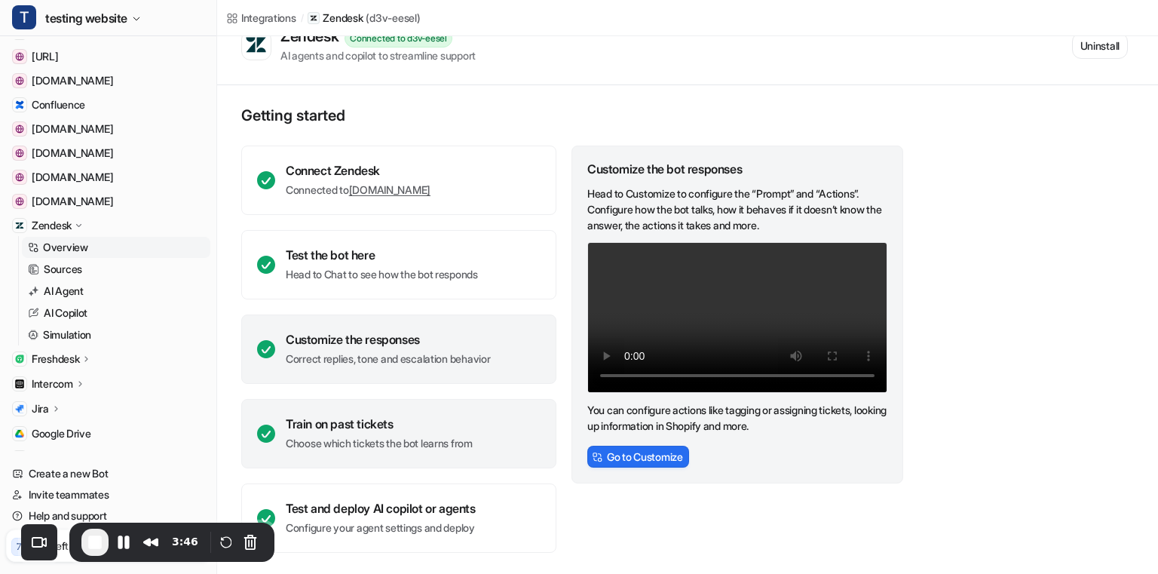
click at [494, 449] on div "Train on past tickets Choose which tickets the bot learns from" at bounding box center [398, 433] width 315 height 69
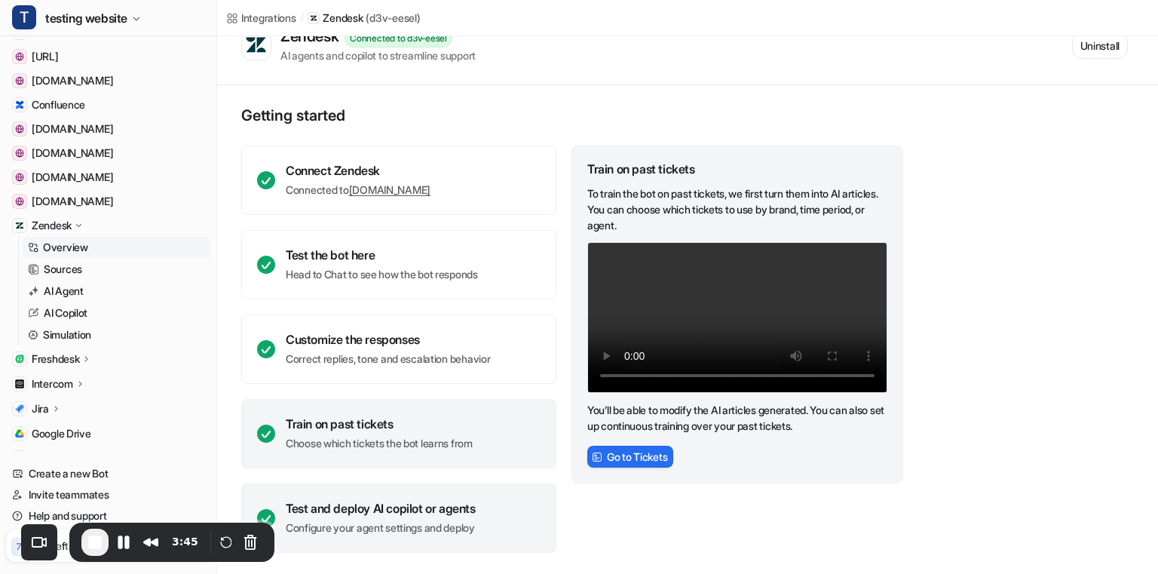
click at [499, 495] on div "Test and deploy AI copilot or agents Configure your agent settings and deploy" at bounding box center [398, 517] width 315 height 69
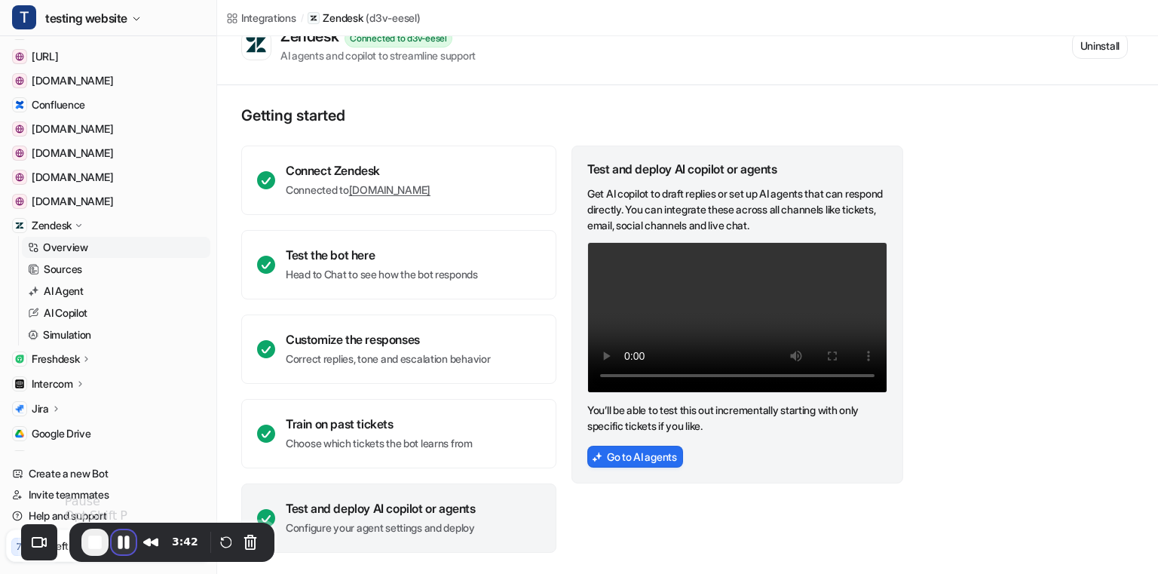
click at [124, 548] on button "Pause Recording" at bounding box center [124, 542] width 24 height 24
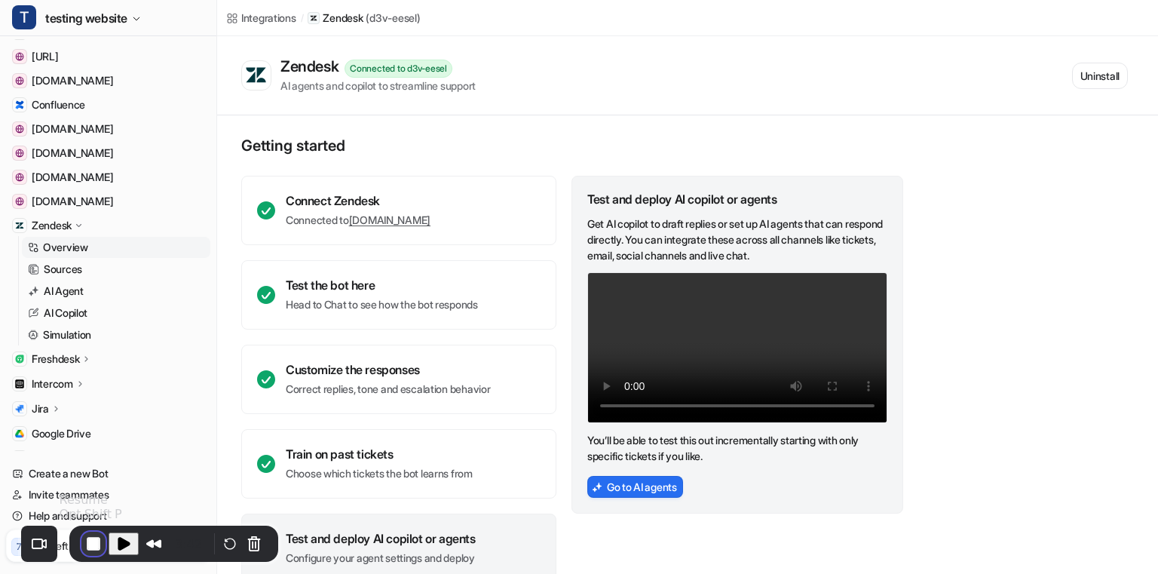
click at [93, 546] on button "End Recording" at bounding box center [93, 543] width 24 height 24
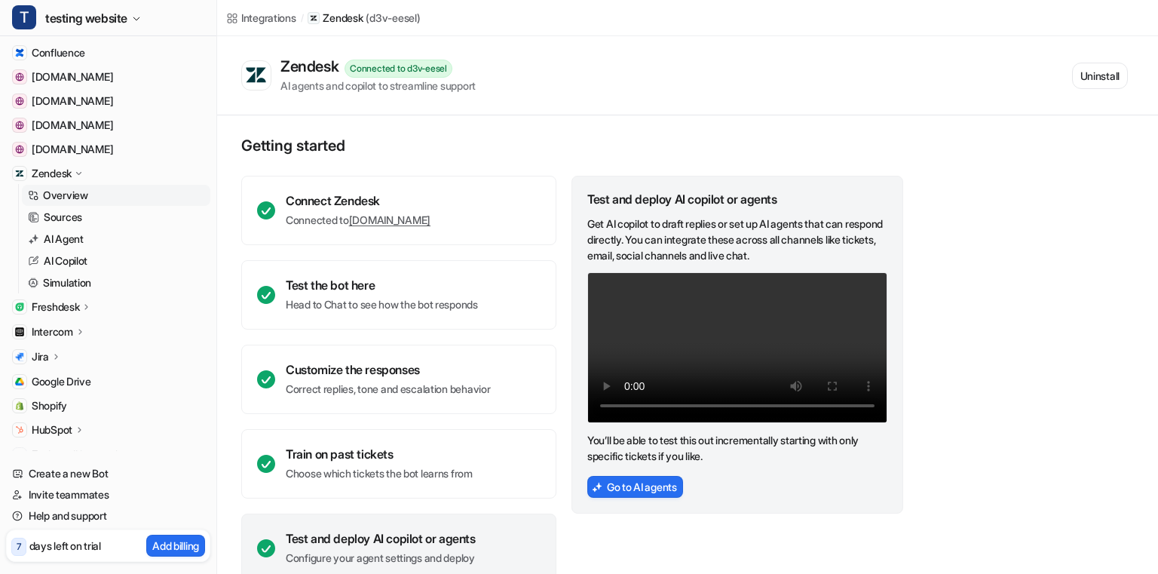
scroll to position [277, 0]
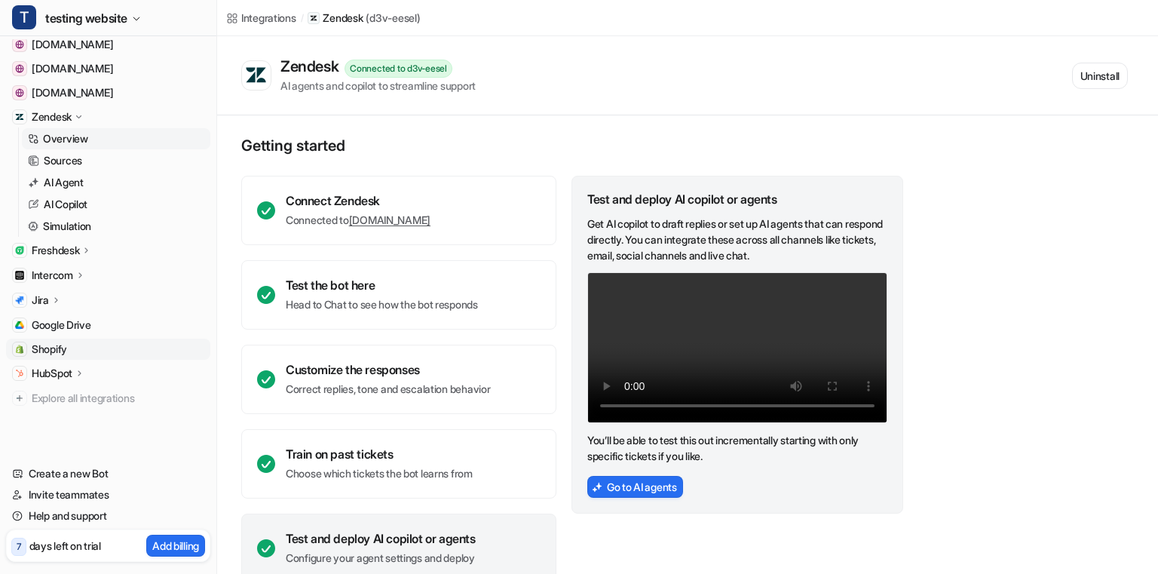
click at [55, 347] on span "Shopify" at bounding box center [49, 348] width 35 height 15
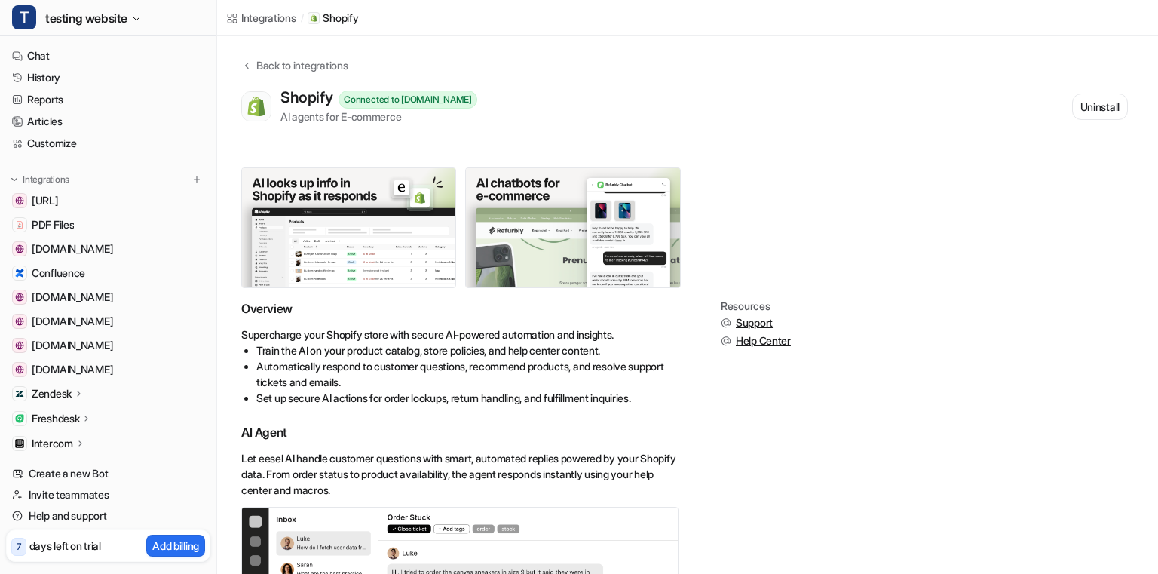
click at [640, 86] on div "Back to integrations Shopify Connected to [DOMAIN_NAME] AI agents for E-commerc…" at bounding box center [687, 90] width 941 height 67
click at [65, 390] on p "Zendesk" at bounding box center [52, 393] width 40 height 15
click at [65, 415] on p "Overview" at bounding box center [65, 415] width 45 height 15
click at [75, 421] on p "Overview" at bounding box center [65, 415] width 45 height 15
